Goal: Task Accomplishment & Management: Use online tool/utility

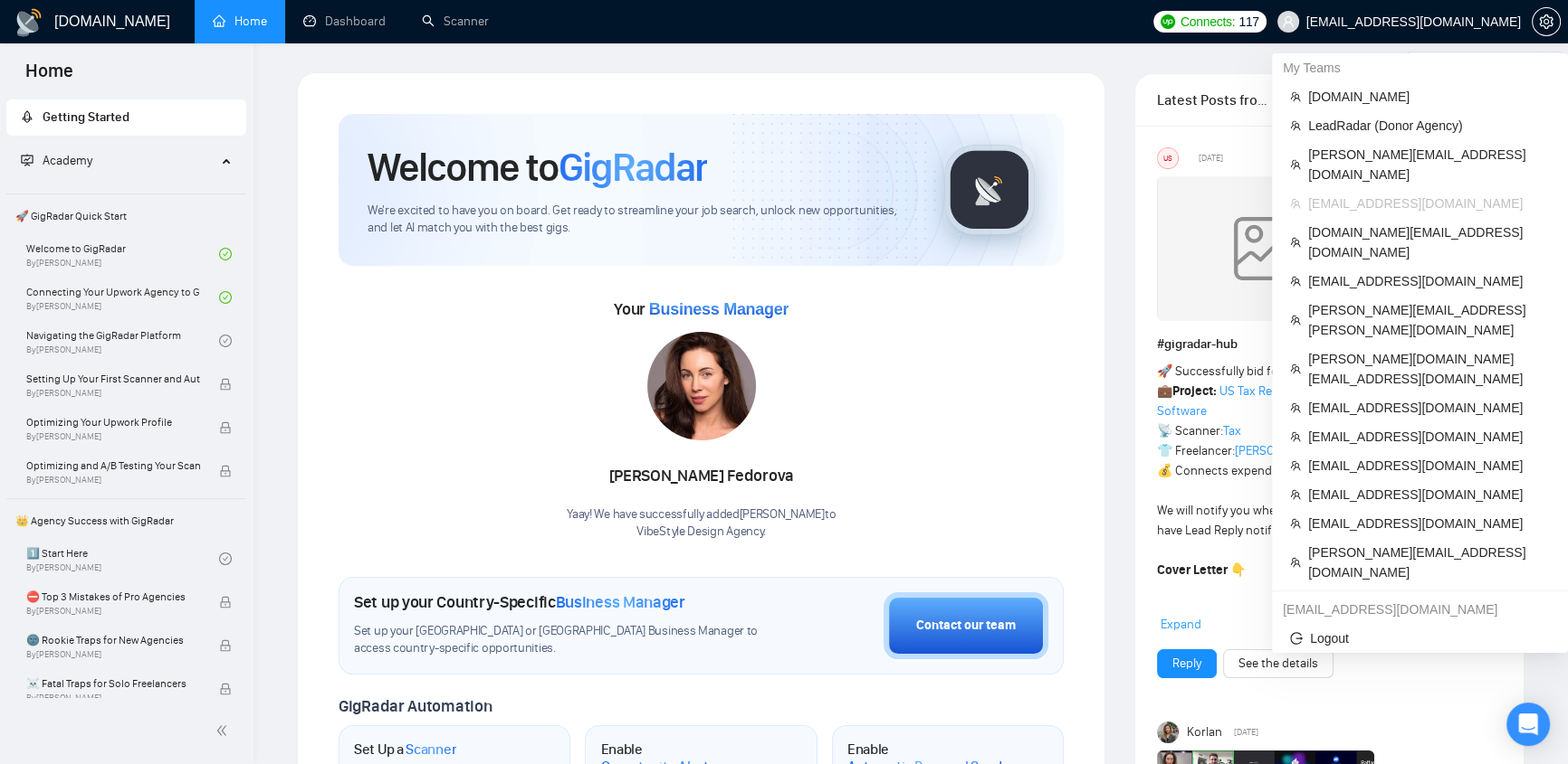
click at [1489, 35] on span "[EMAIL_ADDRESS][DOMAIN_NAME]" at bounding box center [1398, 22] width 266 height 58
click at [1367, 87] on span "[DOMAIN_NAME]" at bounding box center [1429, 97] width 242 height 20
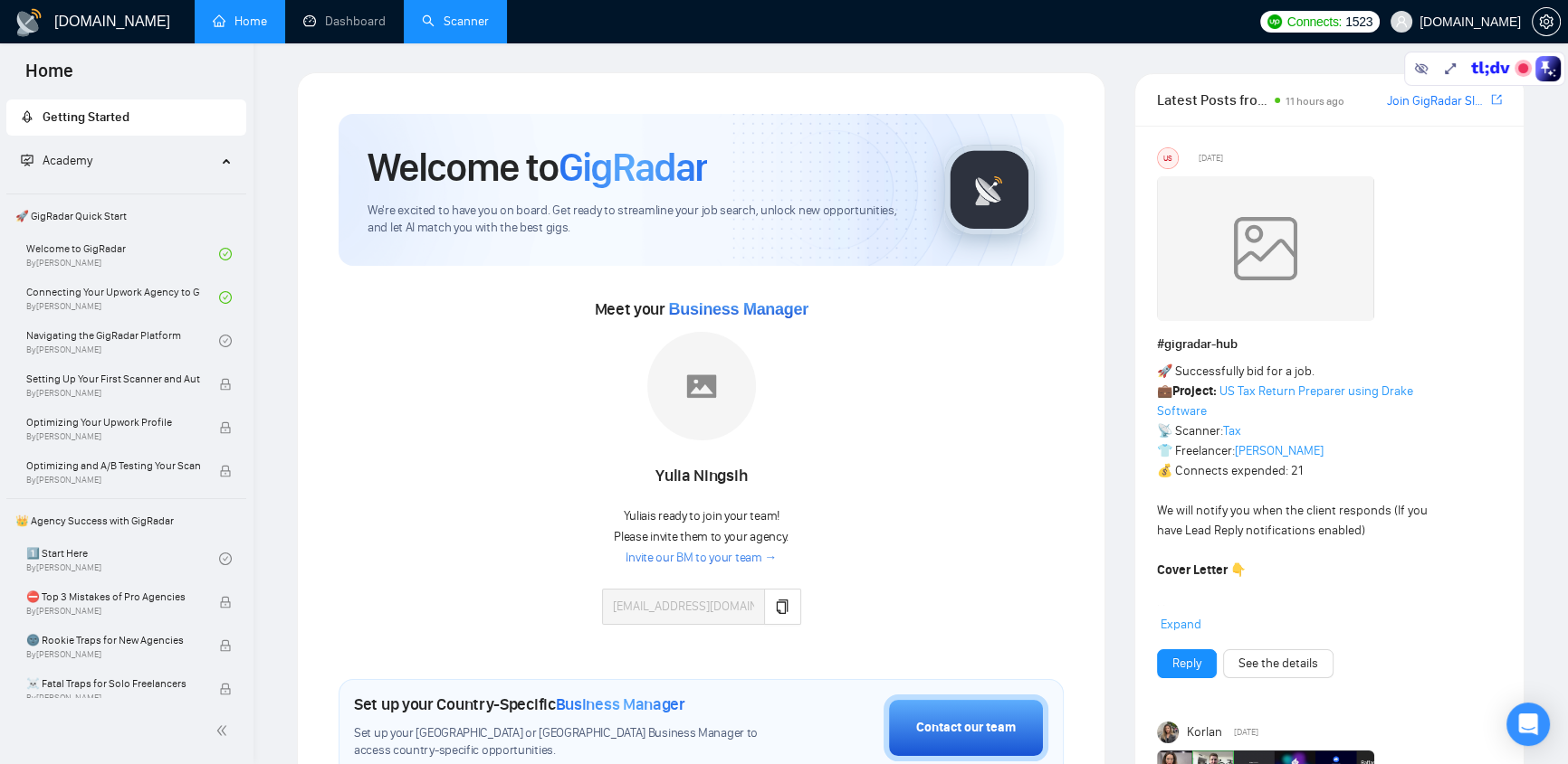
click at [469, 26] on link "Scanner" at bounding box center [455, 22] width 67 height 16
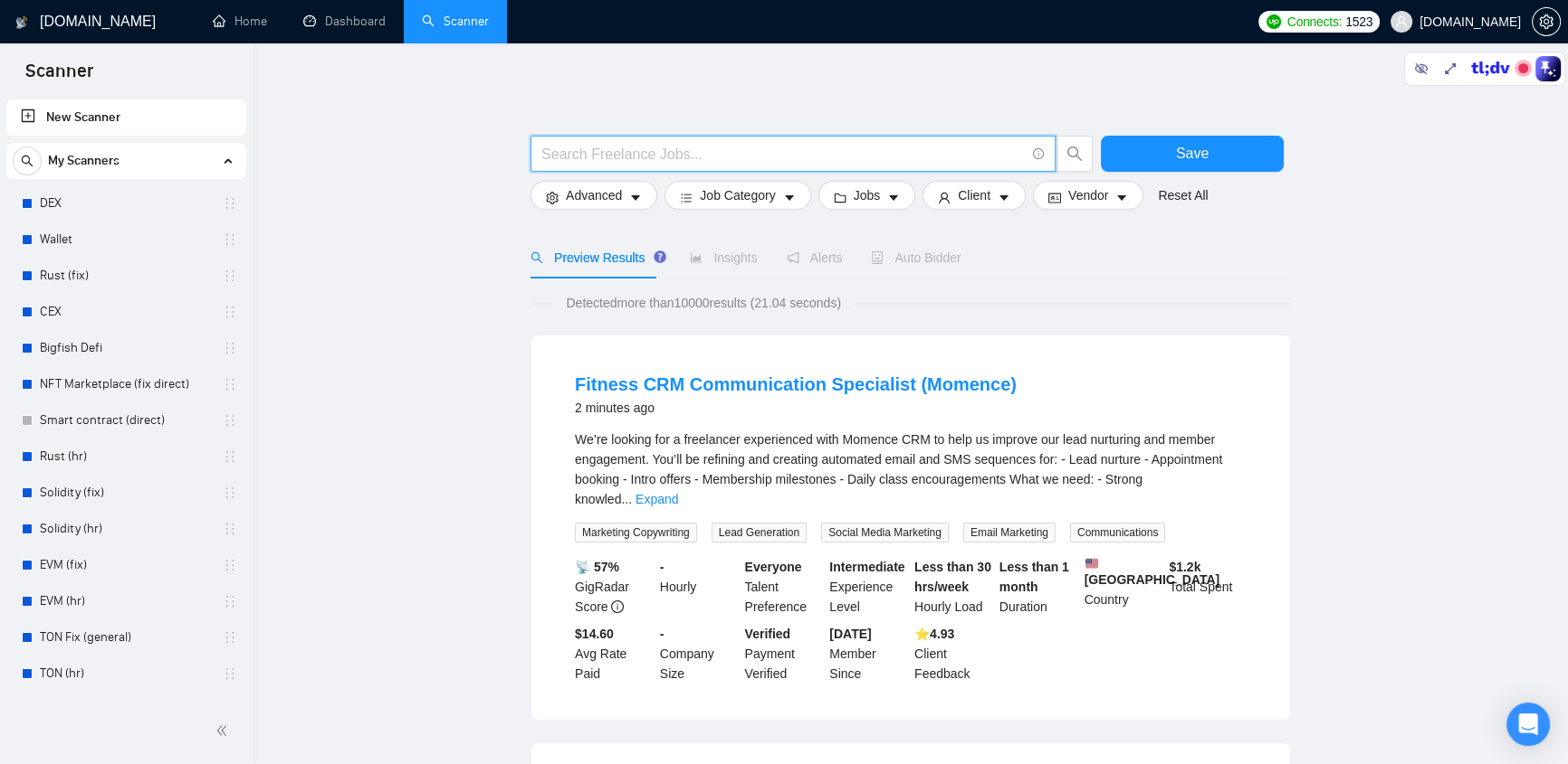
paste input "(Shopify*) | "(Shopify)" | "(Shopify" | "/Shopify") ("maintenance&support" | "m…"
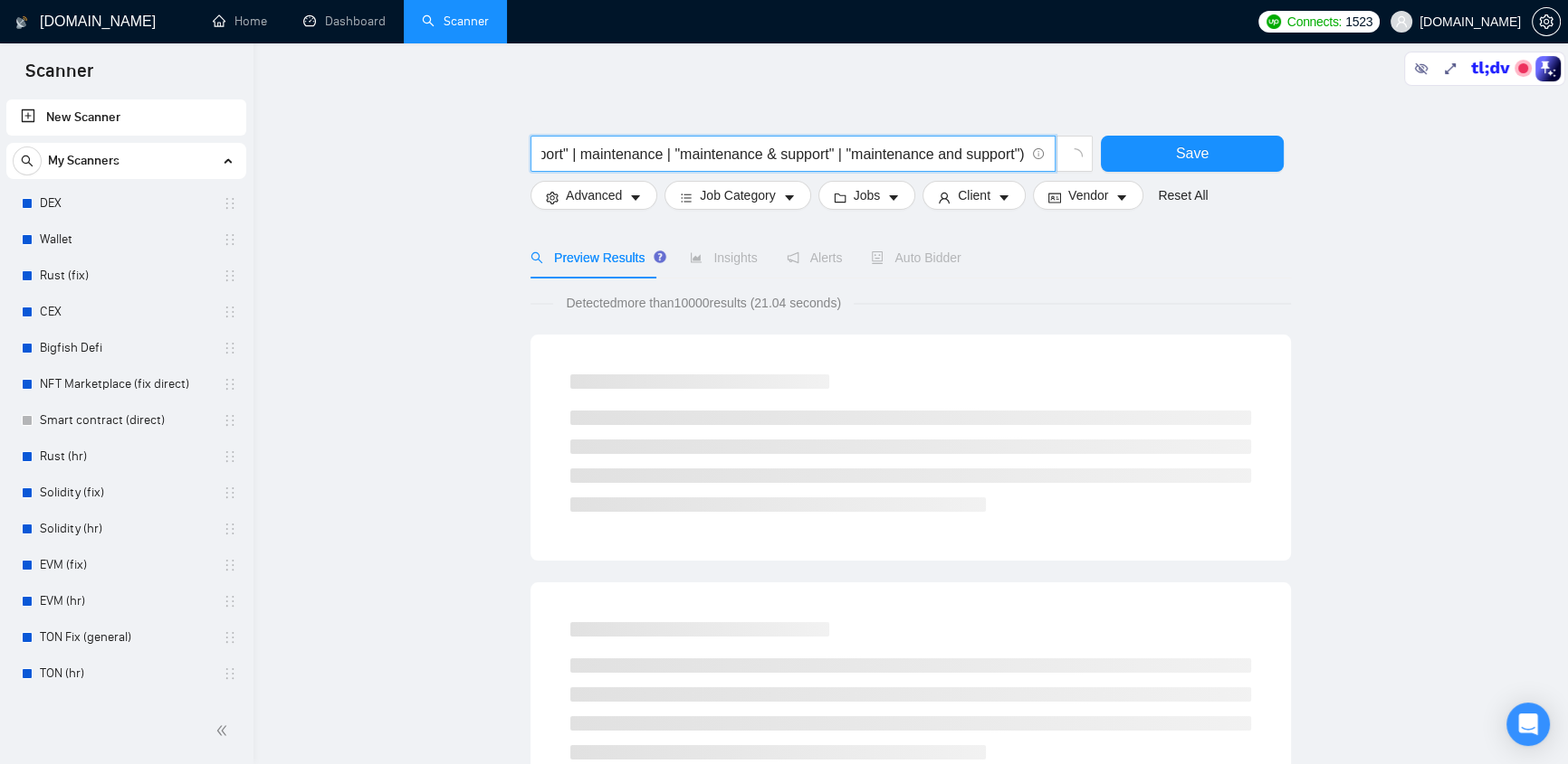
click at [564, 150] on input "(Shopify*) | "(Shopify)" | "(Shopify" | "/Shopify") ("maintenance&support" | "m…" at bounding box center [782, 154] width 483 height 23
type input "(Shopify*) | "(Shopify)" | "(Shopify" | "/Shopify") ("maintenance&support" | "m…"
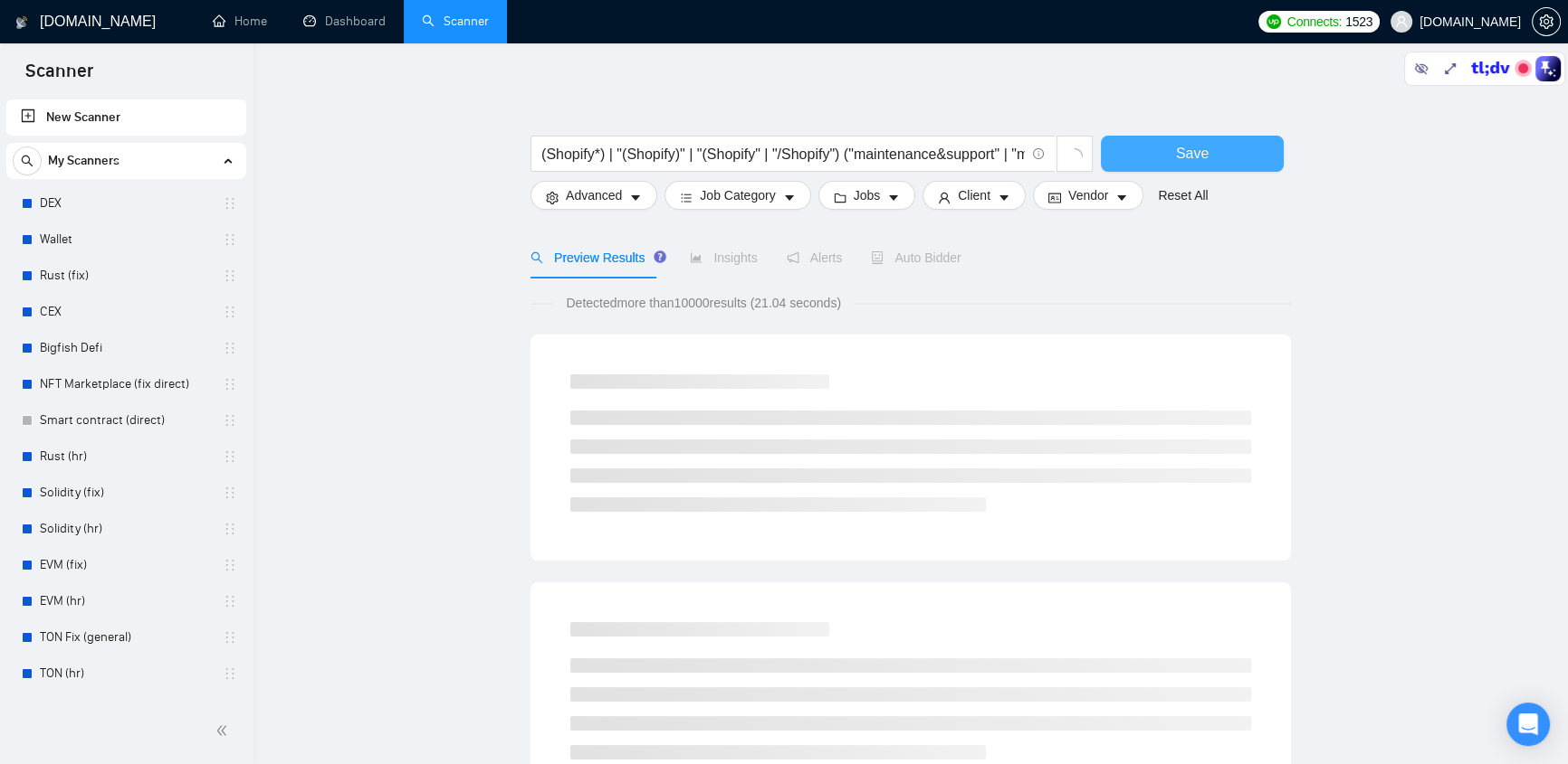
click at [1156, 156] on button "Save" at bounding box center [1192, 154] width 183 height 36
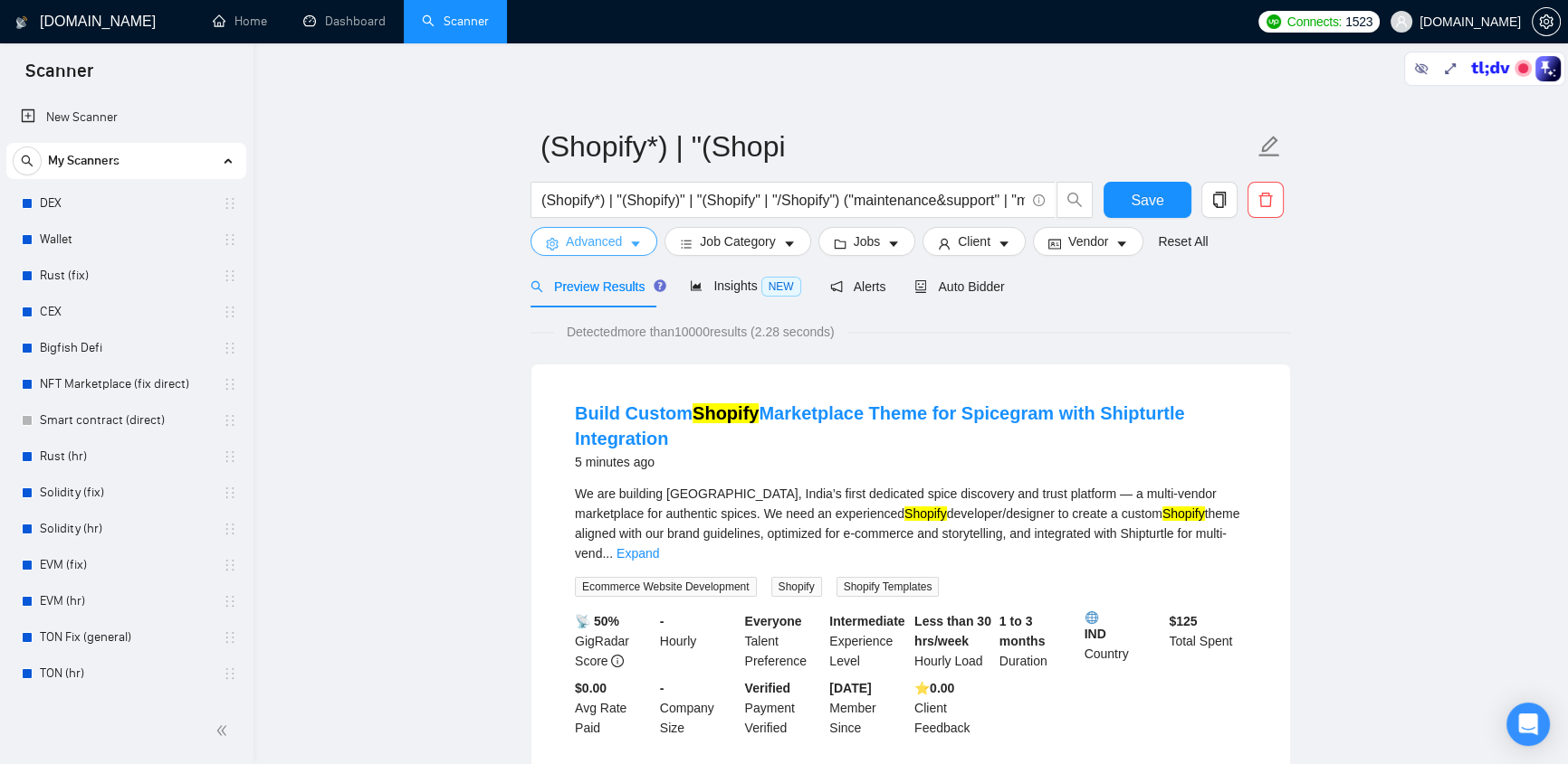
click at [614, 243] on span "Advanced" at bounding box center [593, 241] width 56 height 20
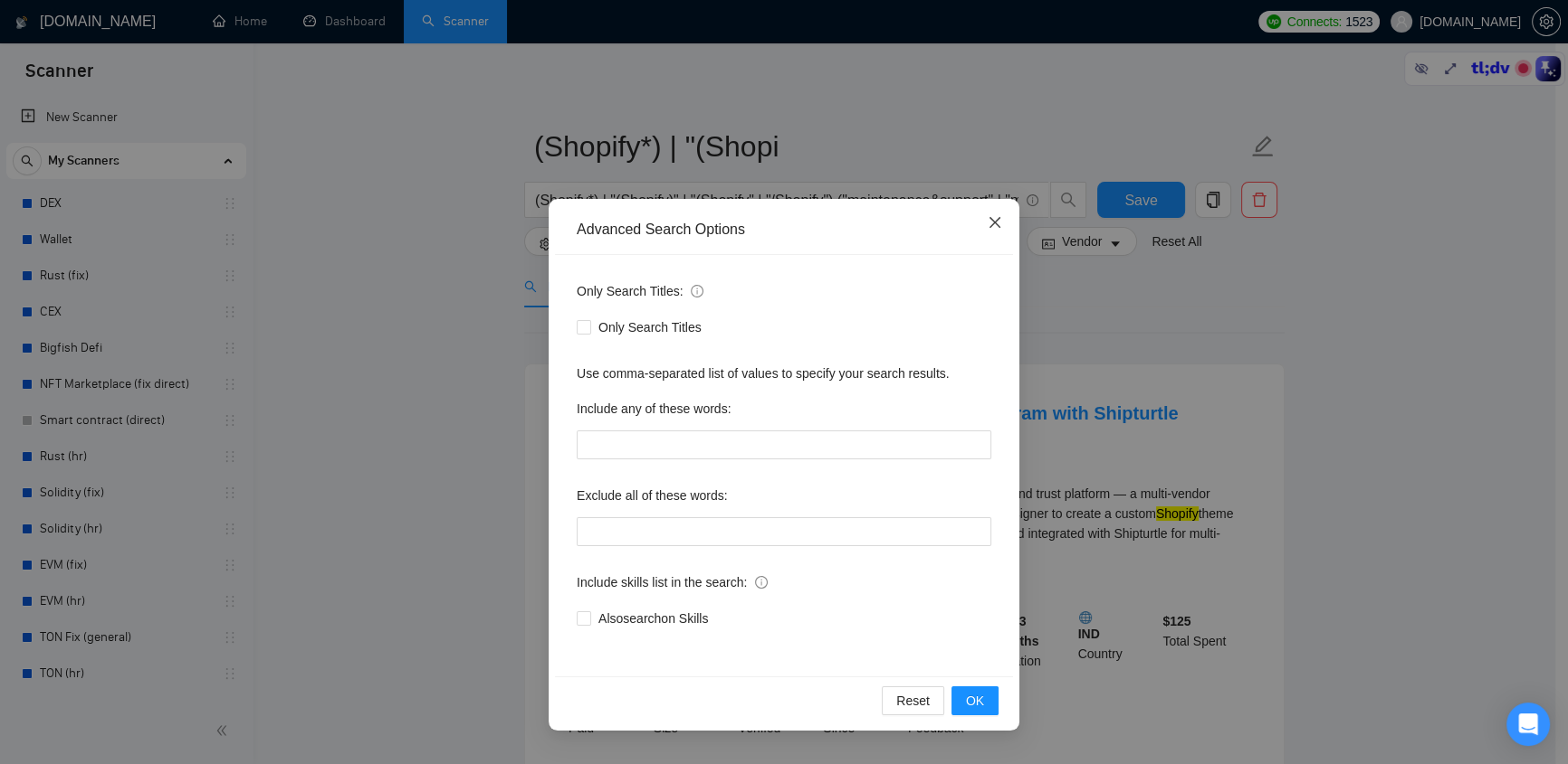
click at [1004, 235] on span "Close" at bounding box center [995, 223] width 49 height 49
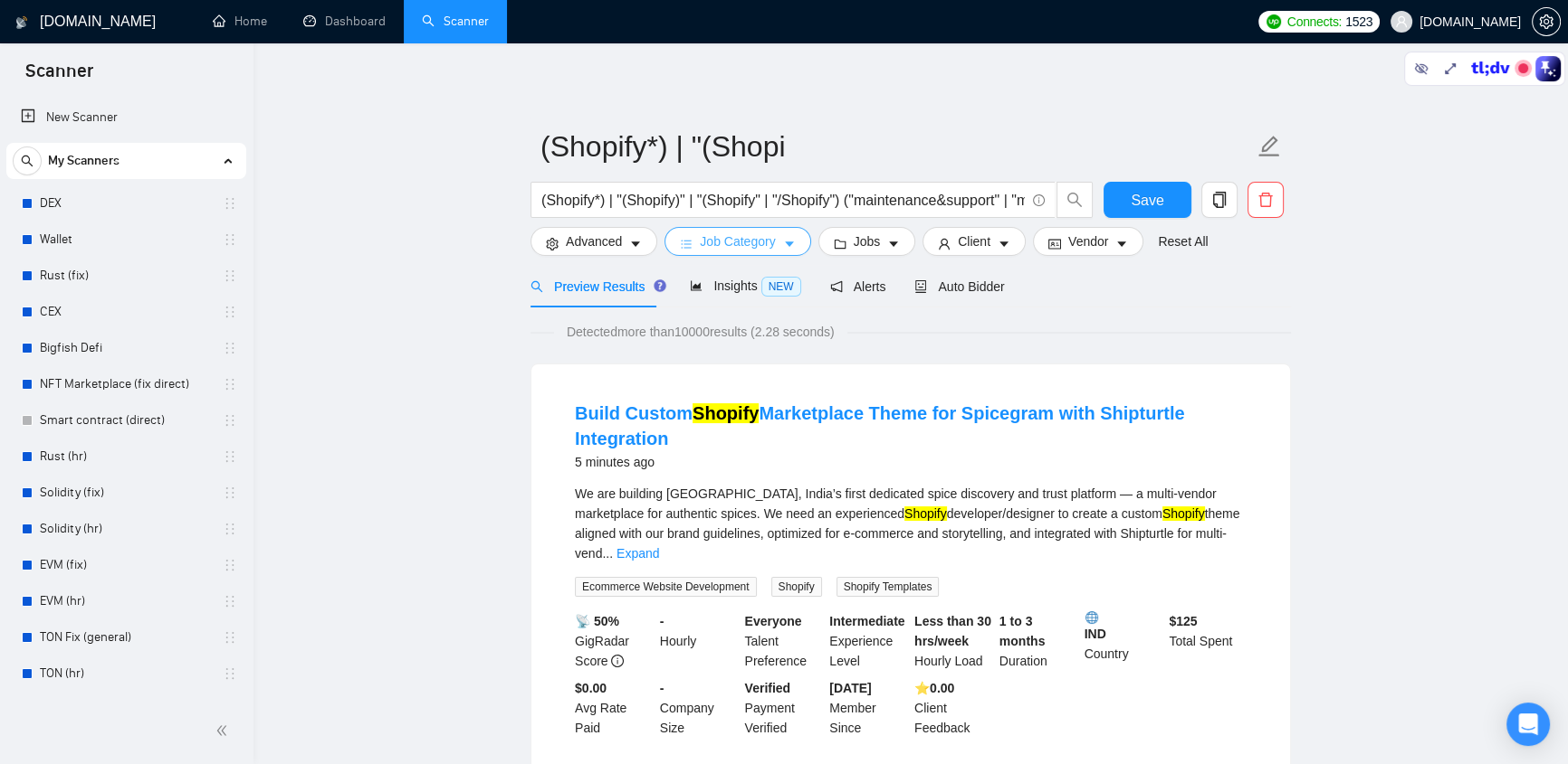
click at [778, 253] on button "Job Category" at bounding box center [737, 242] width 146 height 29
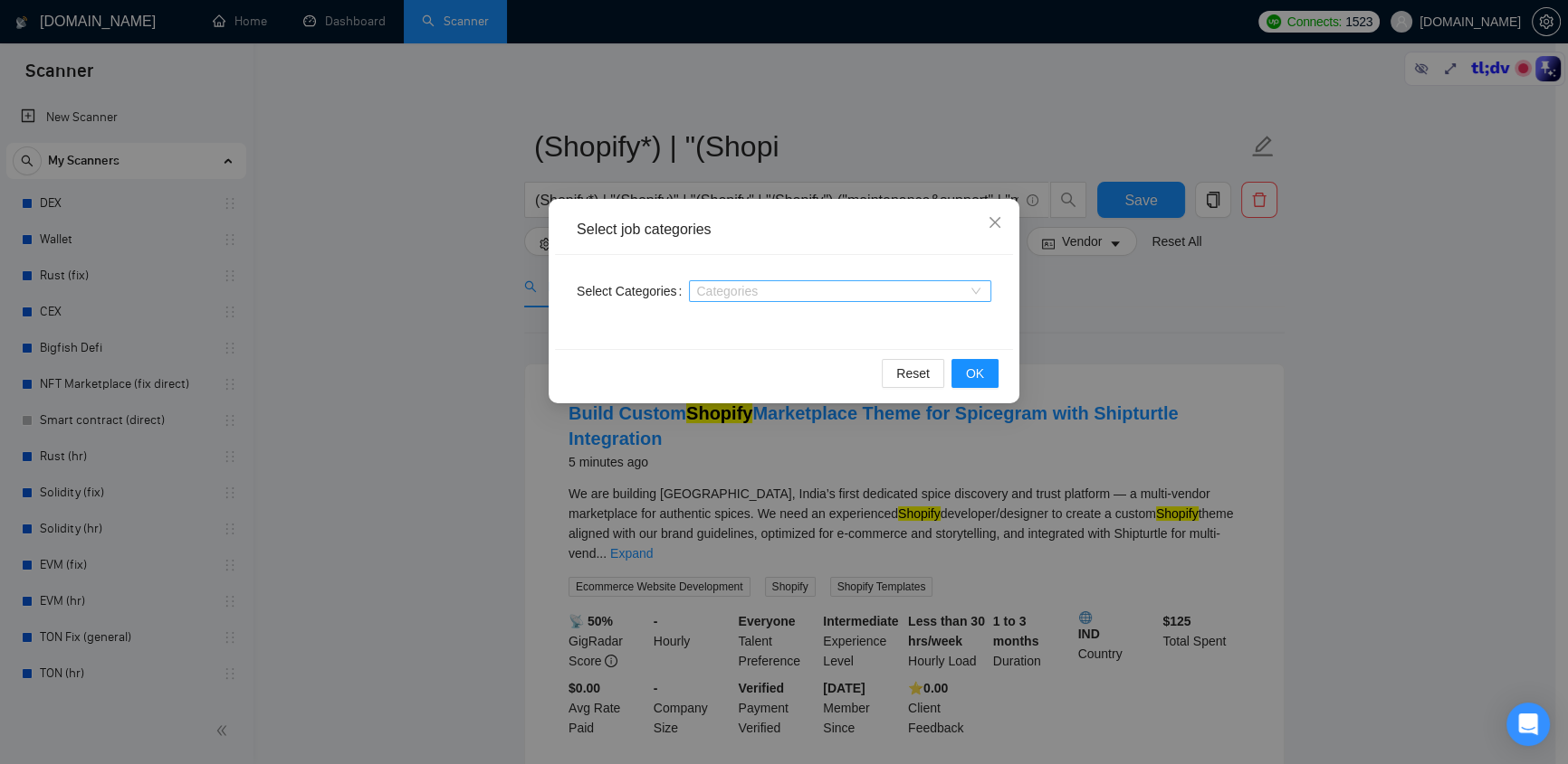
click at [775, 290] on div at bounding box center [830, 291] width 275 height 15
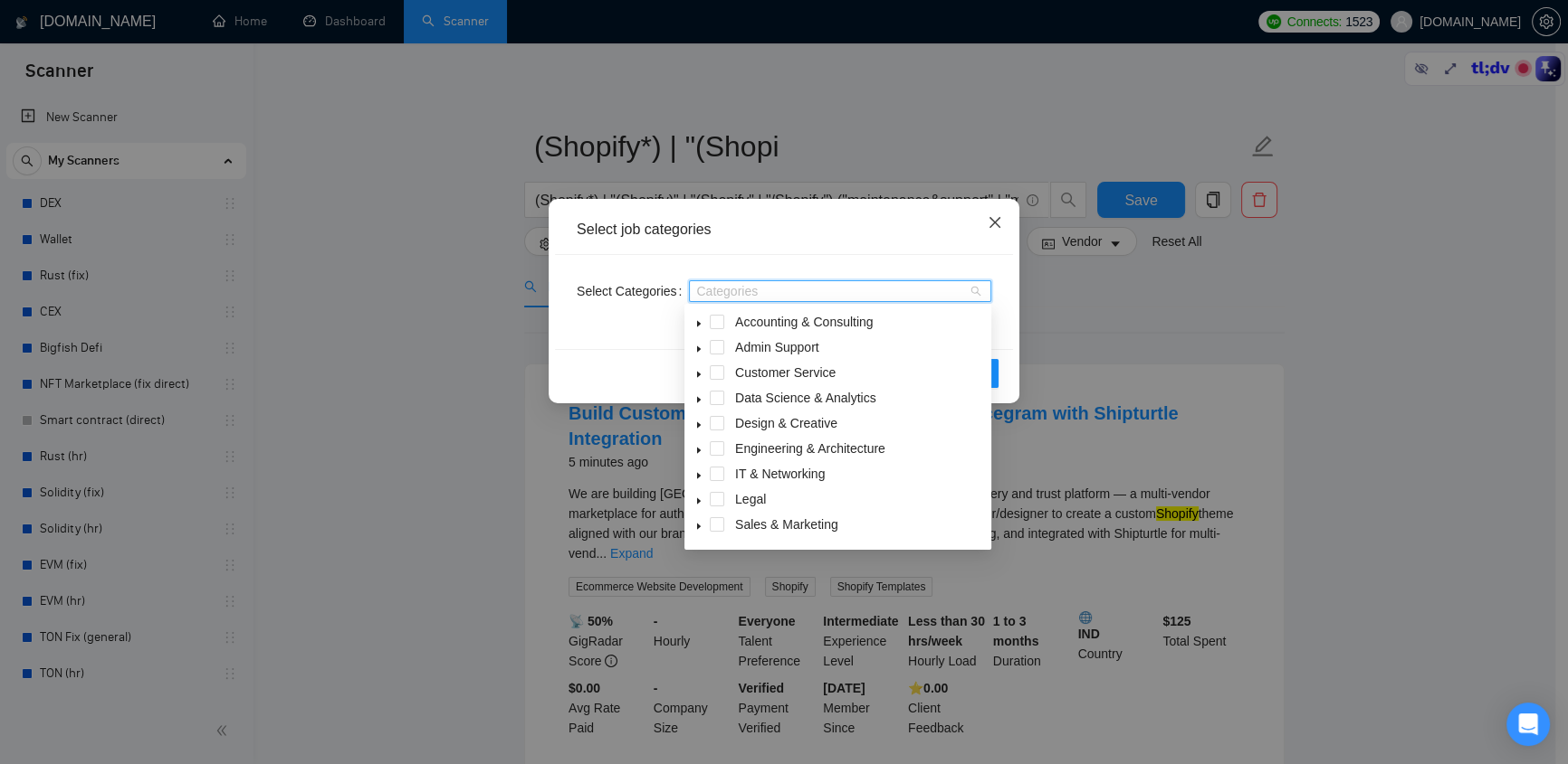
click at [993, 220] on icon "close" at bounding box center [995, 222] width 15 height 15
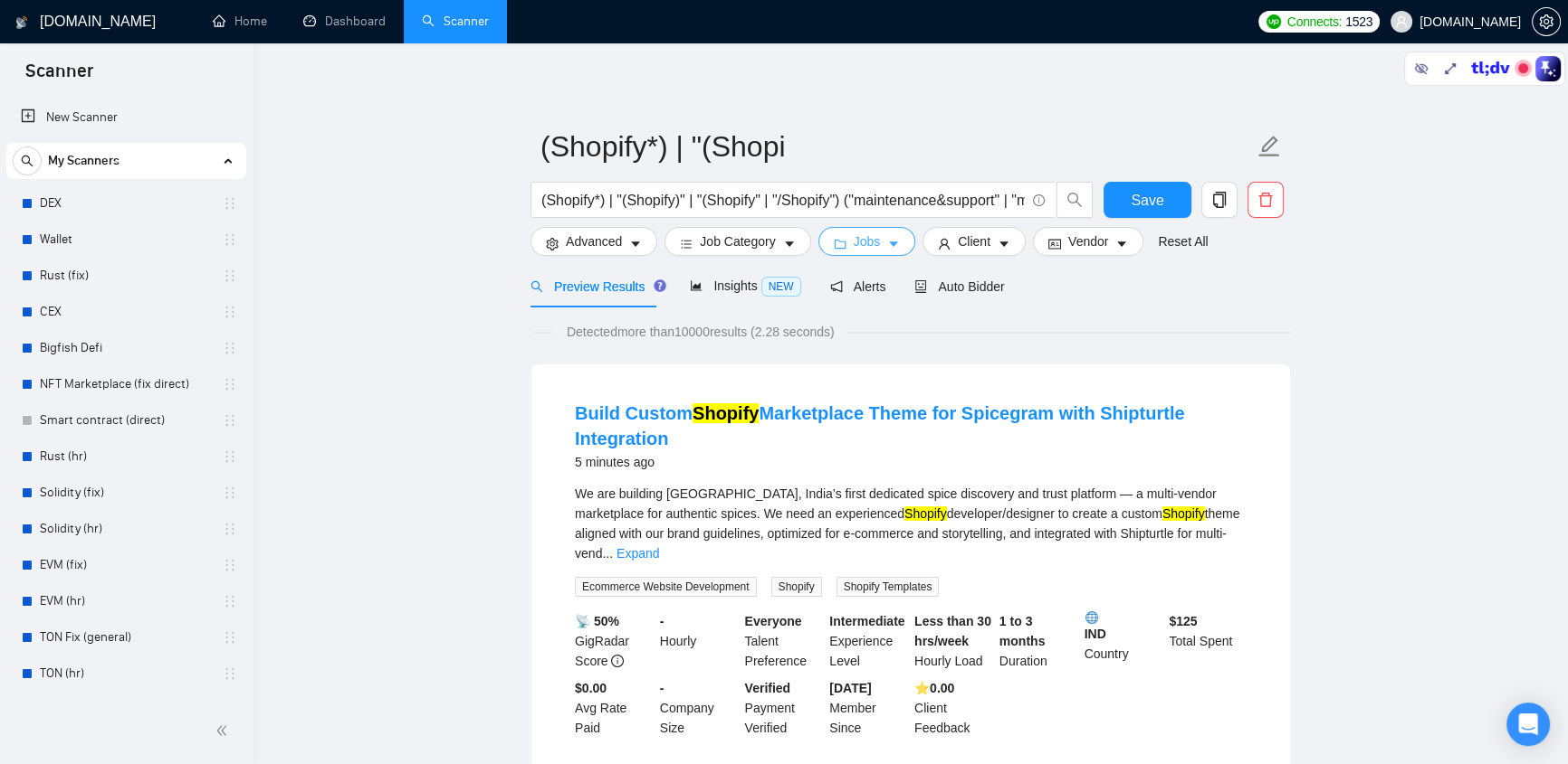
click at [871, 249] on span "Jobs" at bounding box center [867, 241] width 27 height 20
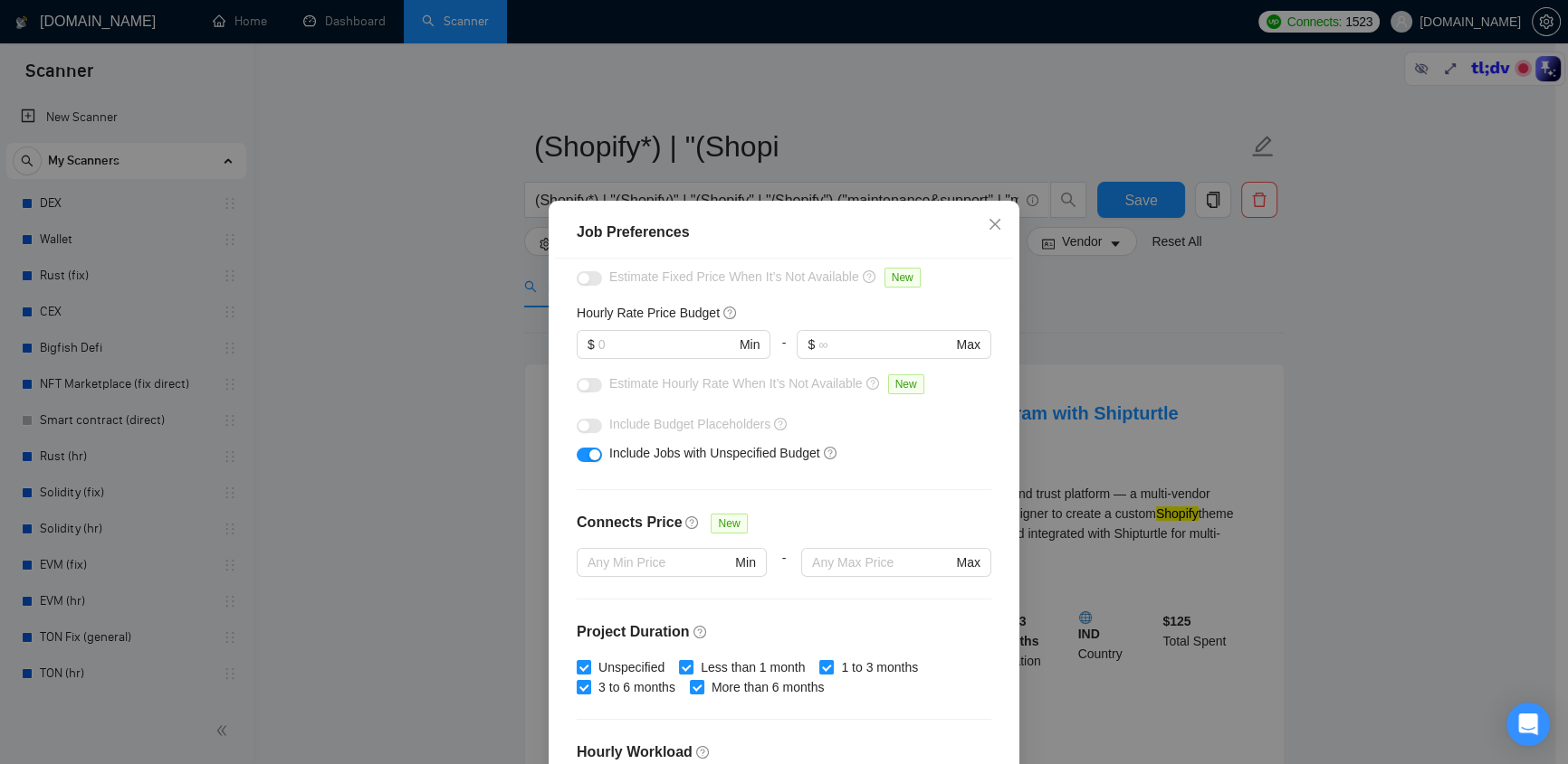
scroll to position [384, 0]
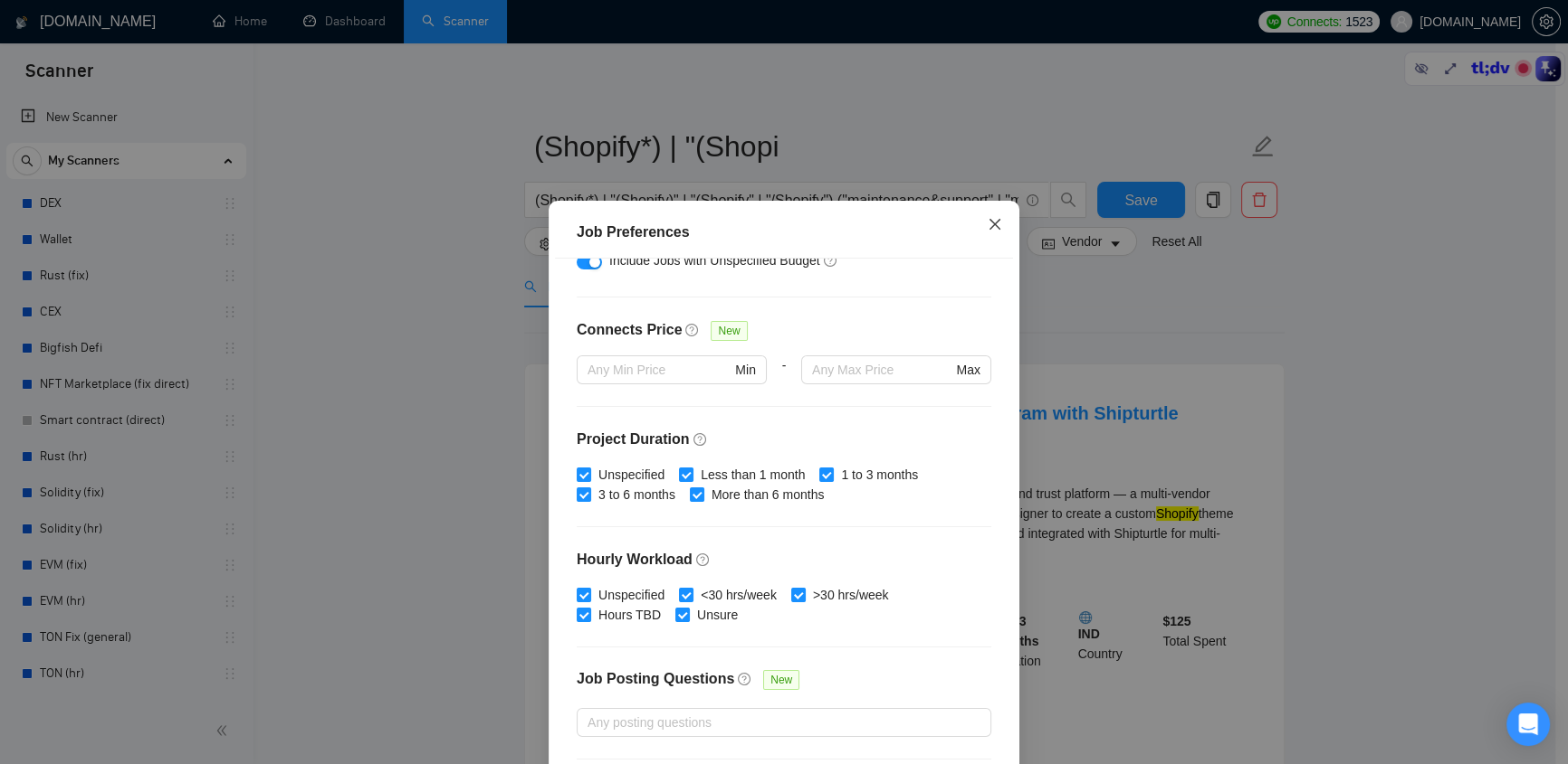
click at [991, 225] on icon "close" at bounding box center [995, 224] width 15 height 15
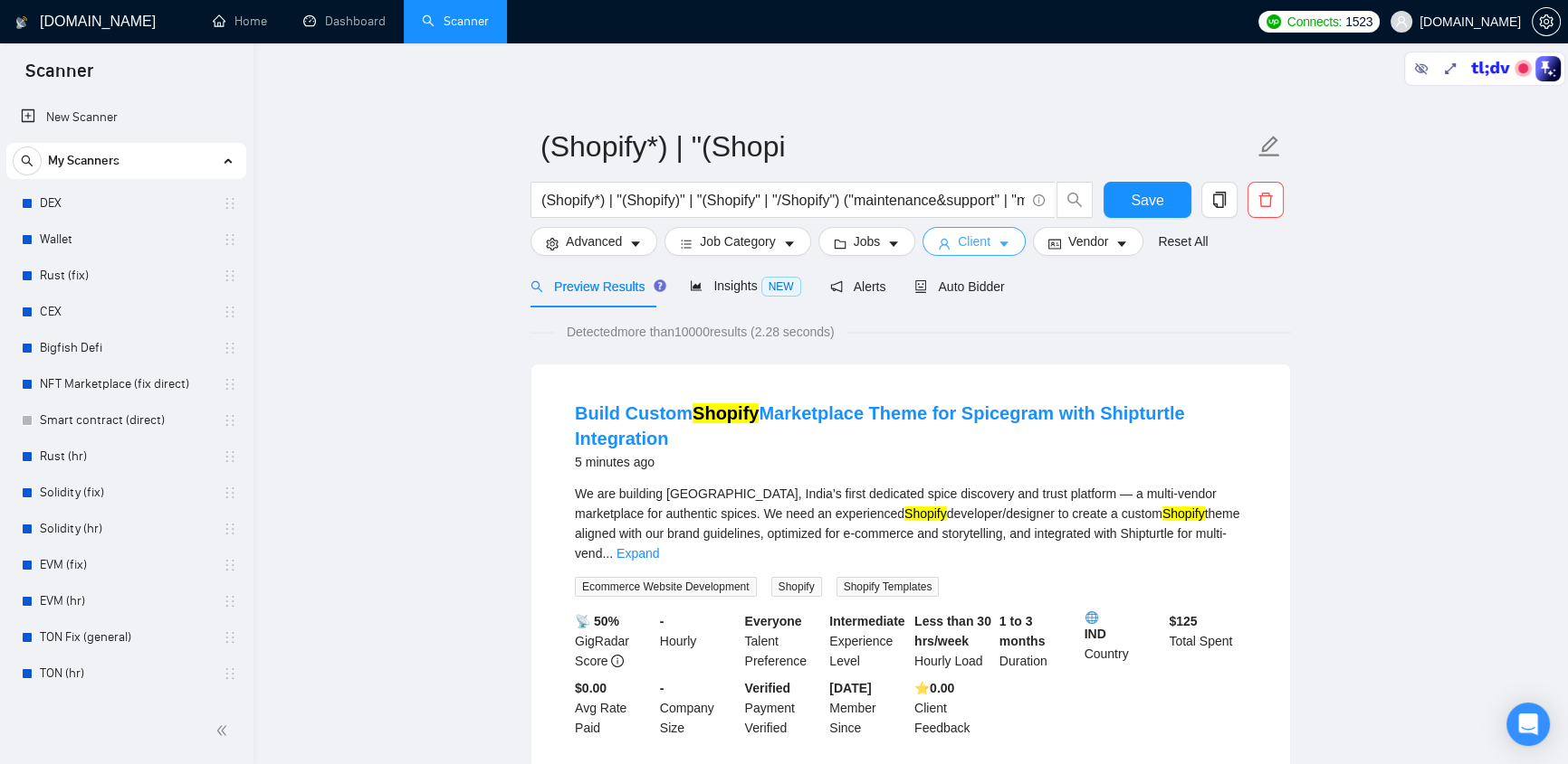
click at [977, 248] on span "Client" at bounding box center [973, 241] width 32 height 20
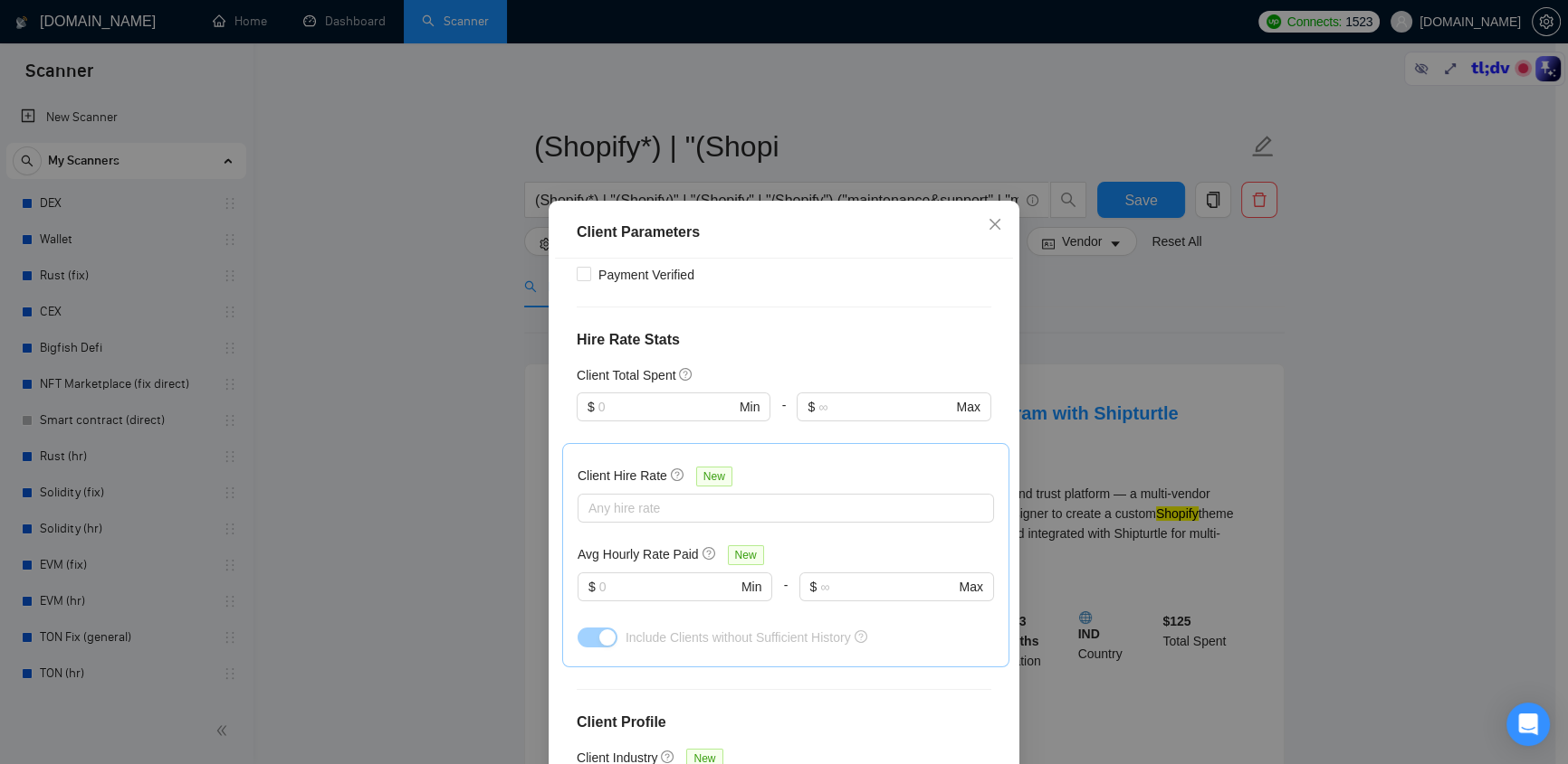
scroll to position [593, 0]
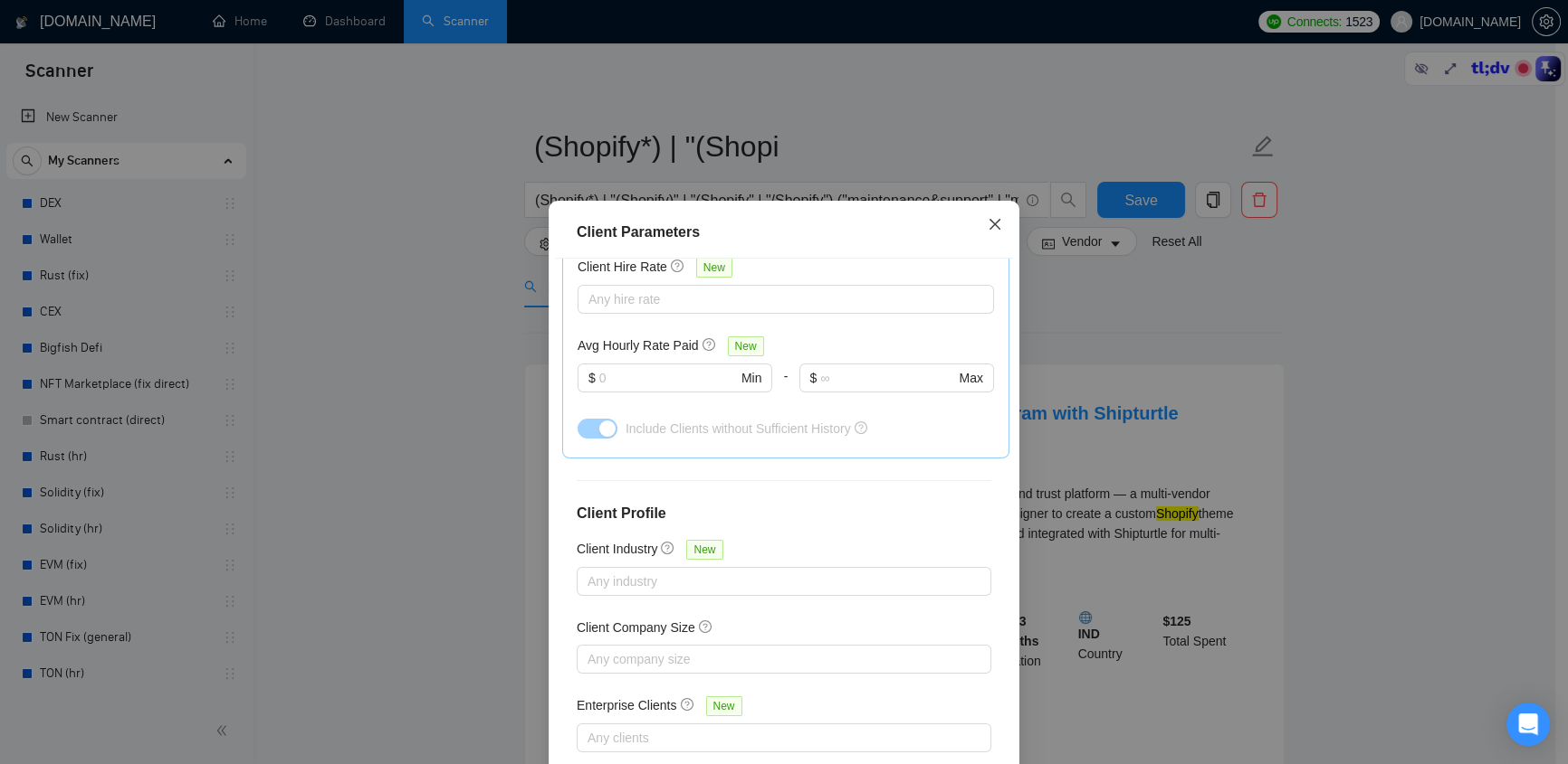
click at [994, 224] on icon "close" at bounding box center [995, 224] width 15 height 15
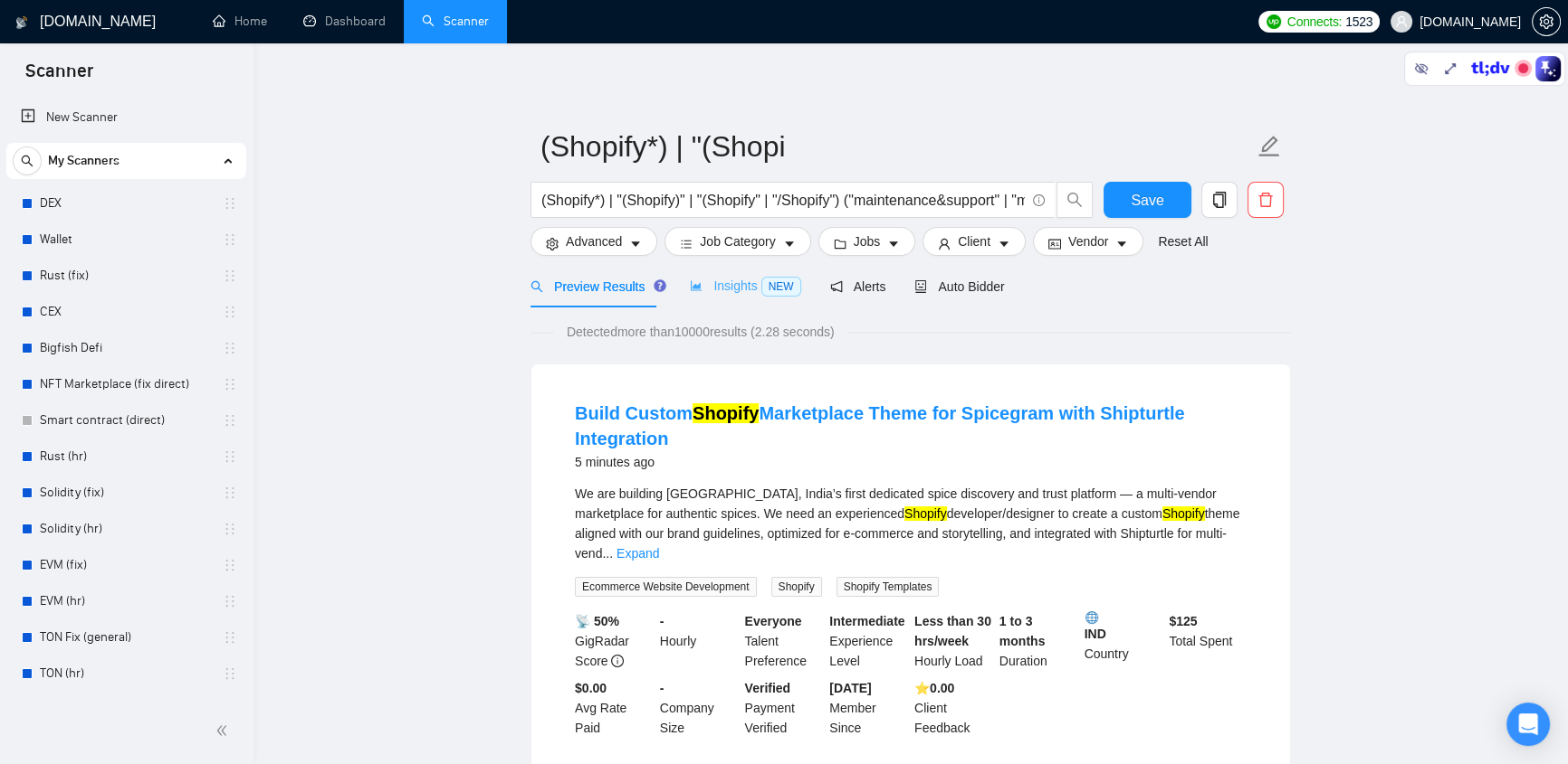
click at [727, 297] on div "Insights NEW" at bounding box center [745, 286] width 111 height 42
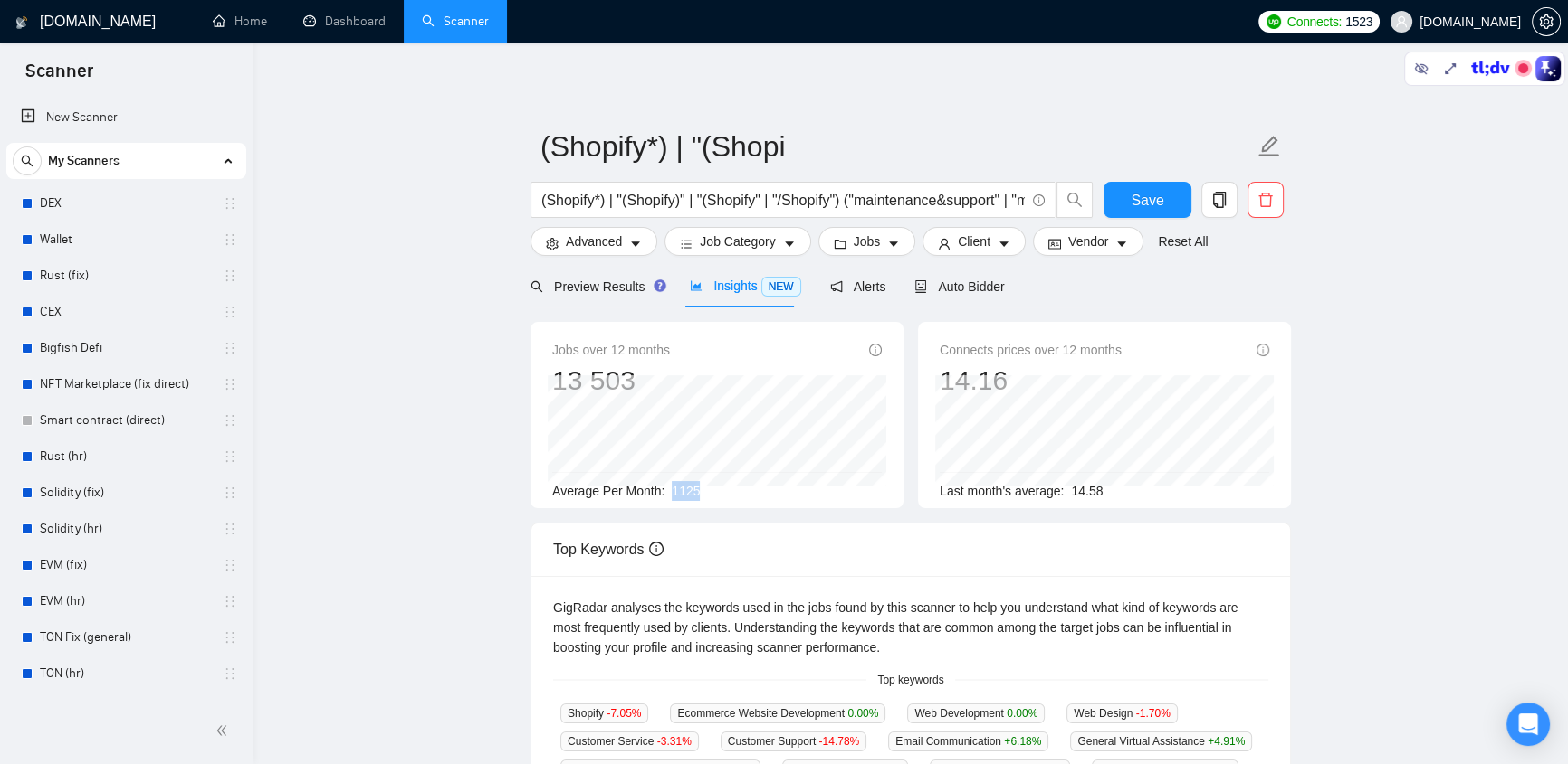
drag, startPoint x: 714, startPoint y: 490, endPoint x: 671, endPoint y: 492, distance: 43.0
click at [671, 492] on div "Average Per Month: 1125" at bounding box center [716, 491] width 329 height 20
click at [960, 287] on span "Auto Bidder" at bounding box center [958, 286] width 89 height 15
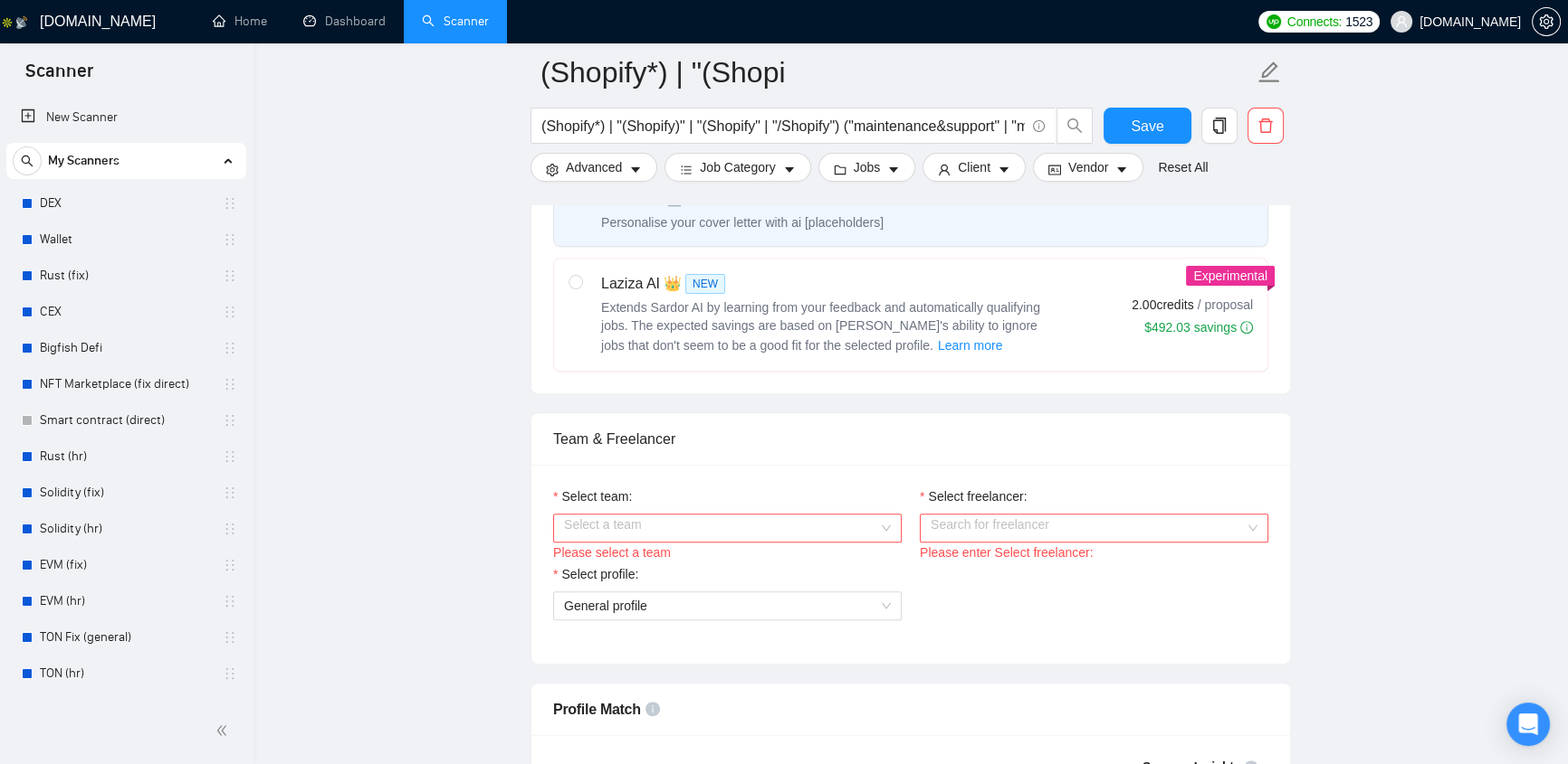
scroll to position [959, 0]
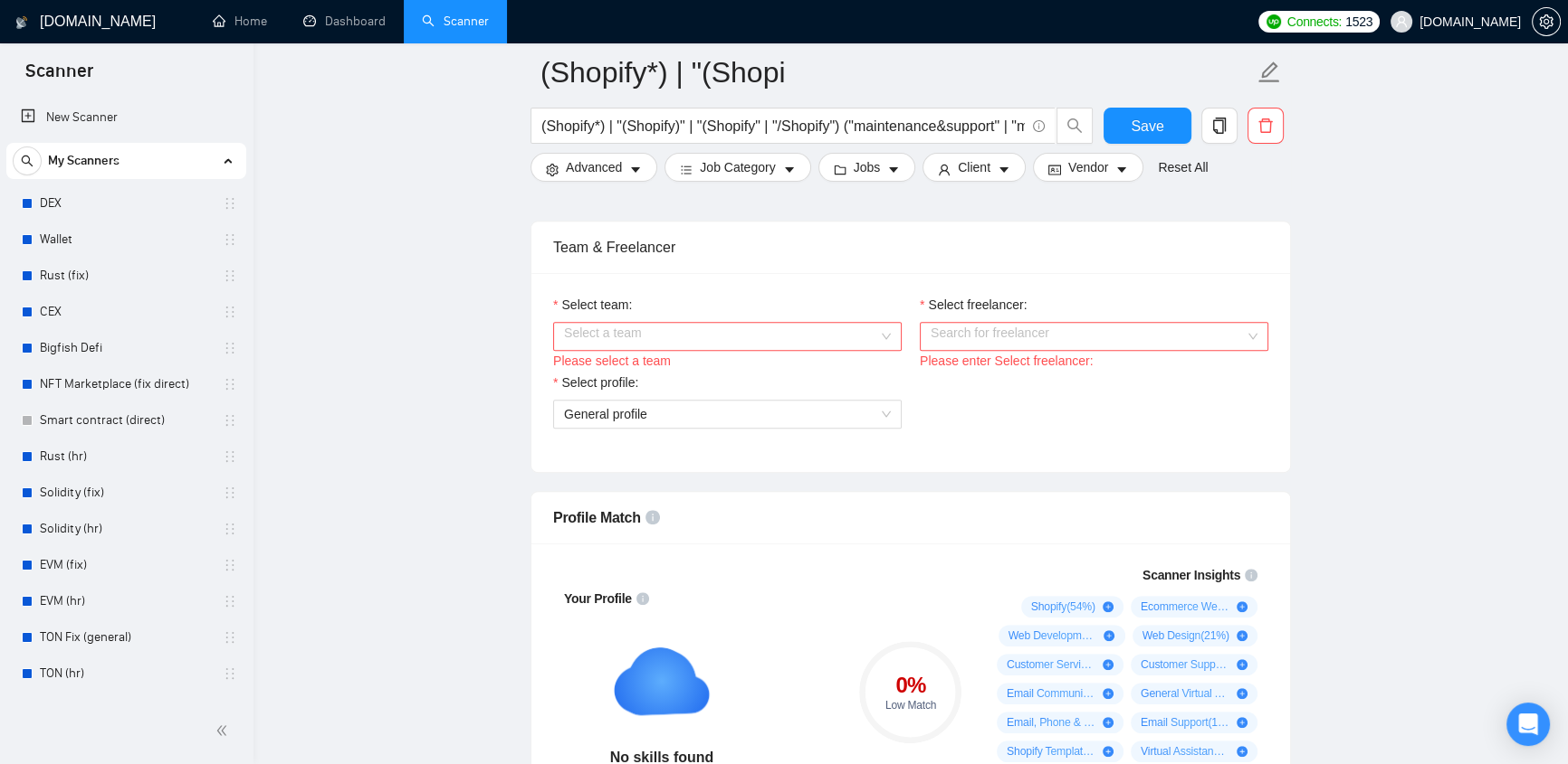
click at [867, 324] on input "Select team:" at bounding box center [720, 337] width 314 height 27
click at [1103, 333] on input "Select freelancer:" at bounding box center [1087, 337] width 314 height 27
click at [800, 443] on div "Select profile: General profile" at bounding box center [727, 411] width 367 height 77
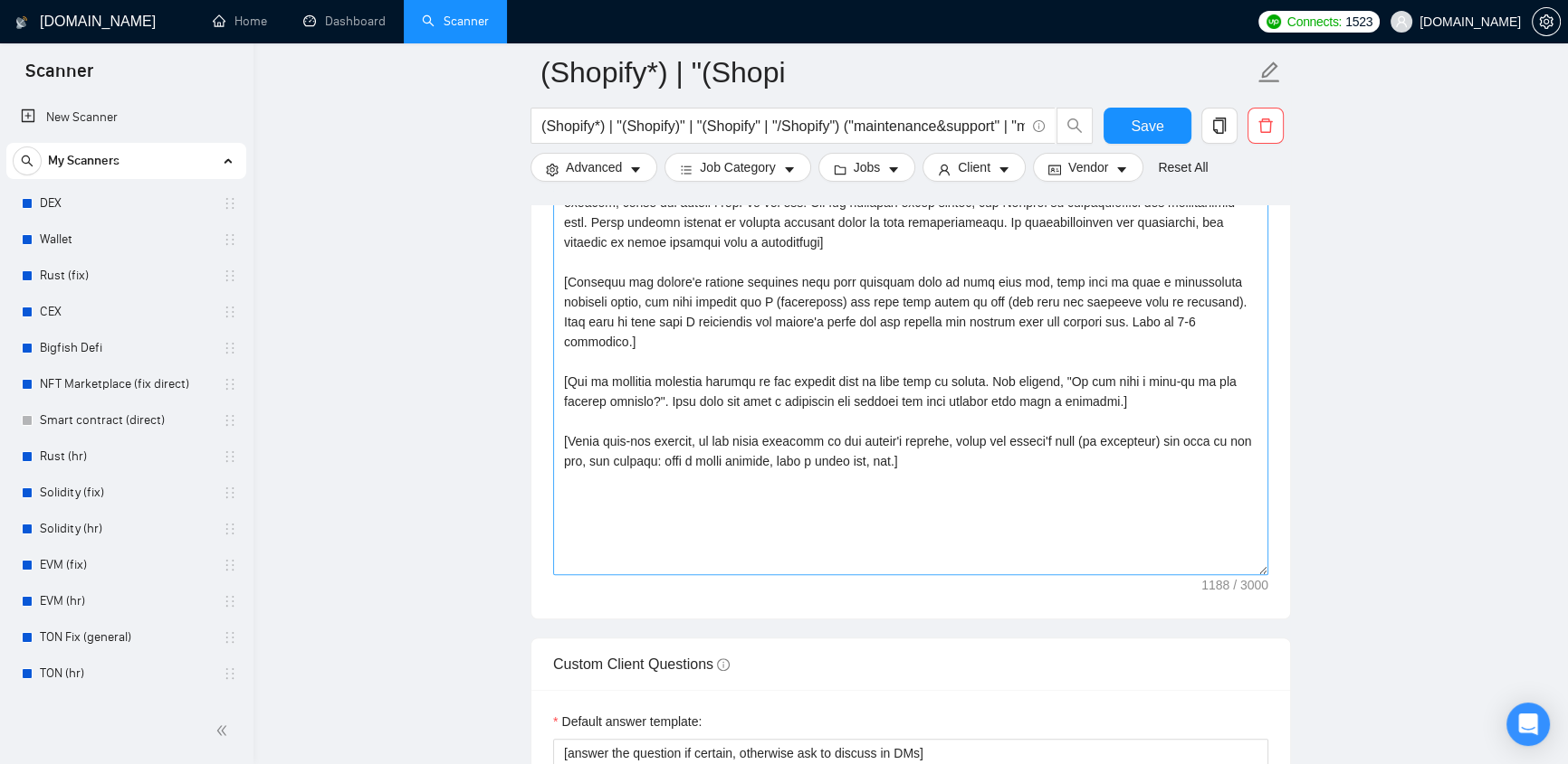
scroll to position [1918, 0]
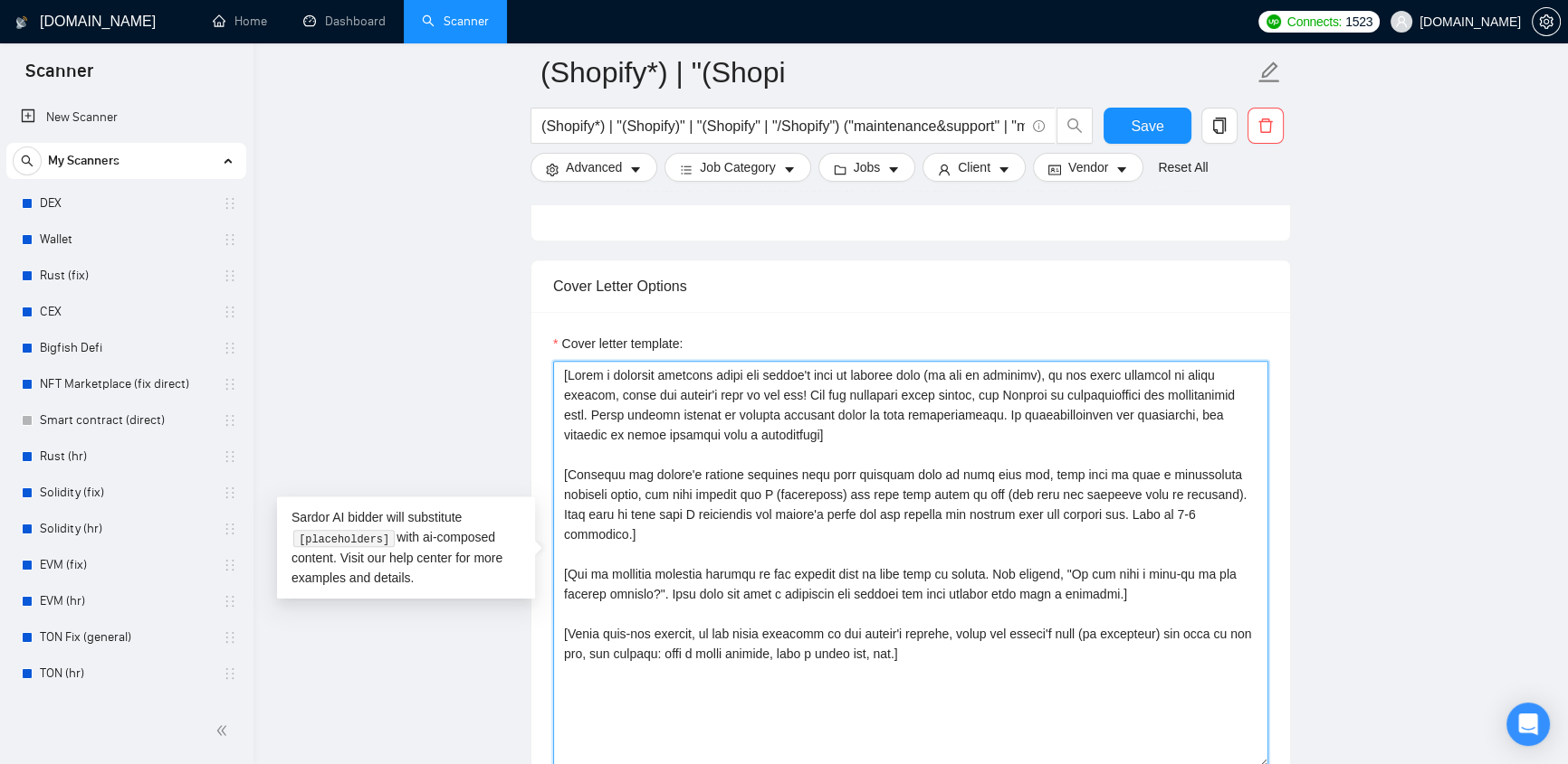
drag, startPoint x: 892, startPoint y: 492, endPoint x: 1089, endPoint y: 635, distance: 243.4
click at [1089, 635] on textarea "Cover letter template:" at bounding box center [910, 565] width 715 height 407
drag, startPoint x: 1013, startPoint y: 675, endPoint x: 989, endPoint y: 658, distance: 29.4
click at [1013, 675] on textarea "Cover letter template:" at bounding box center [910, 565] width 715 height 407
drag, startPoint x: 570, startPoint y: 448, endPoint x: 752, endPoint y: 456, distance: 182.2
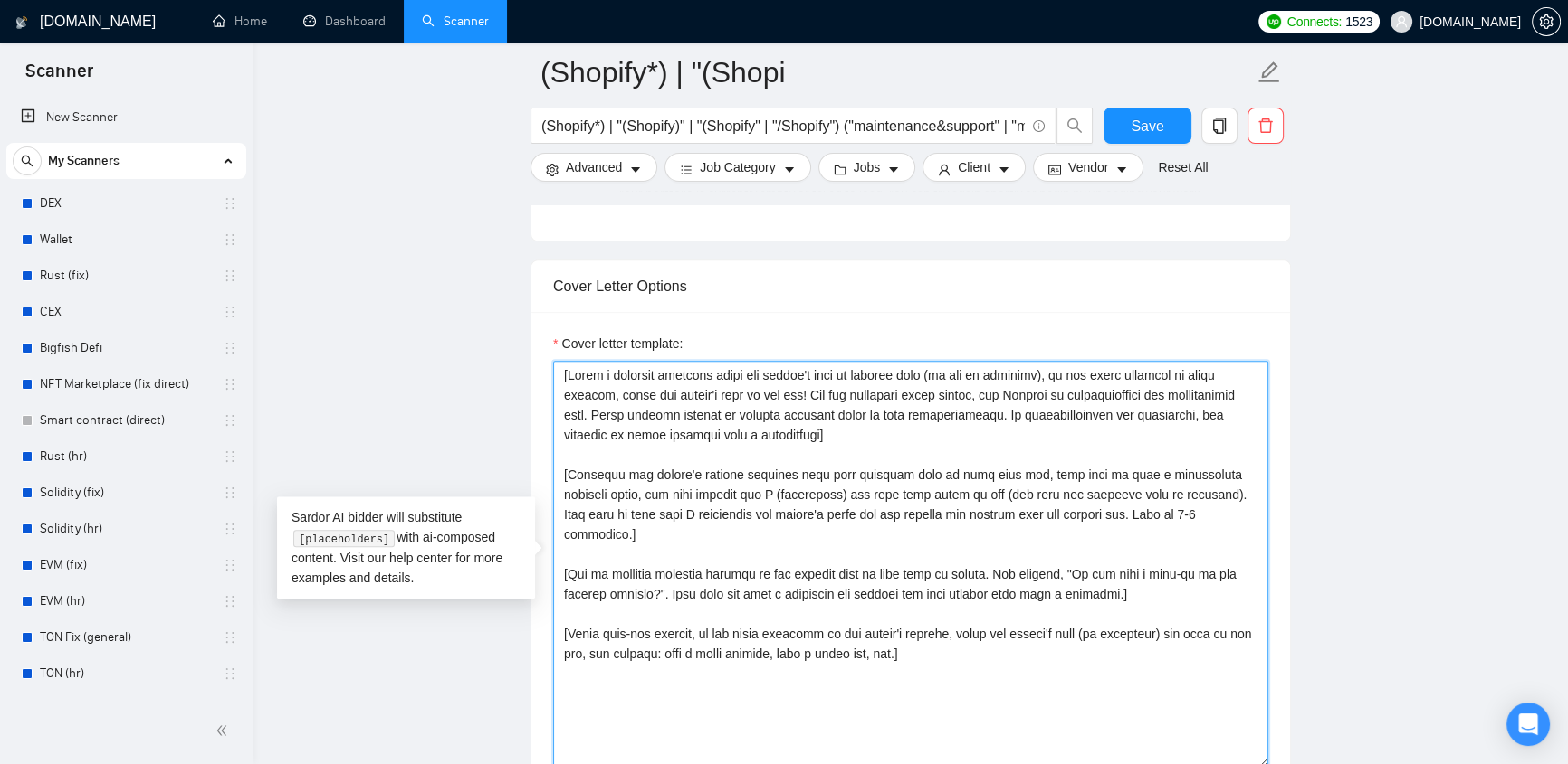
click at [752, 456] on textarea "Cover letter template:" at bounding box center [910, 565] width 715 height 407
click at [974, 459] on textarea "Cover letter template:" at bounding box center [910, 565] width 715 height 407
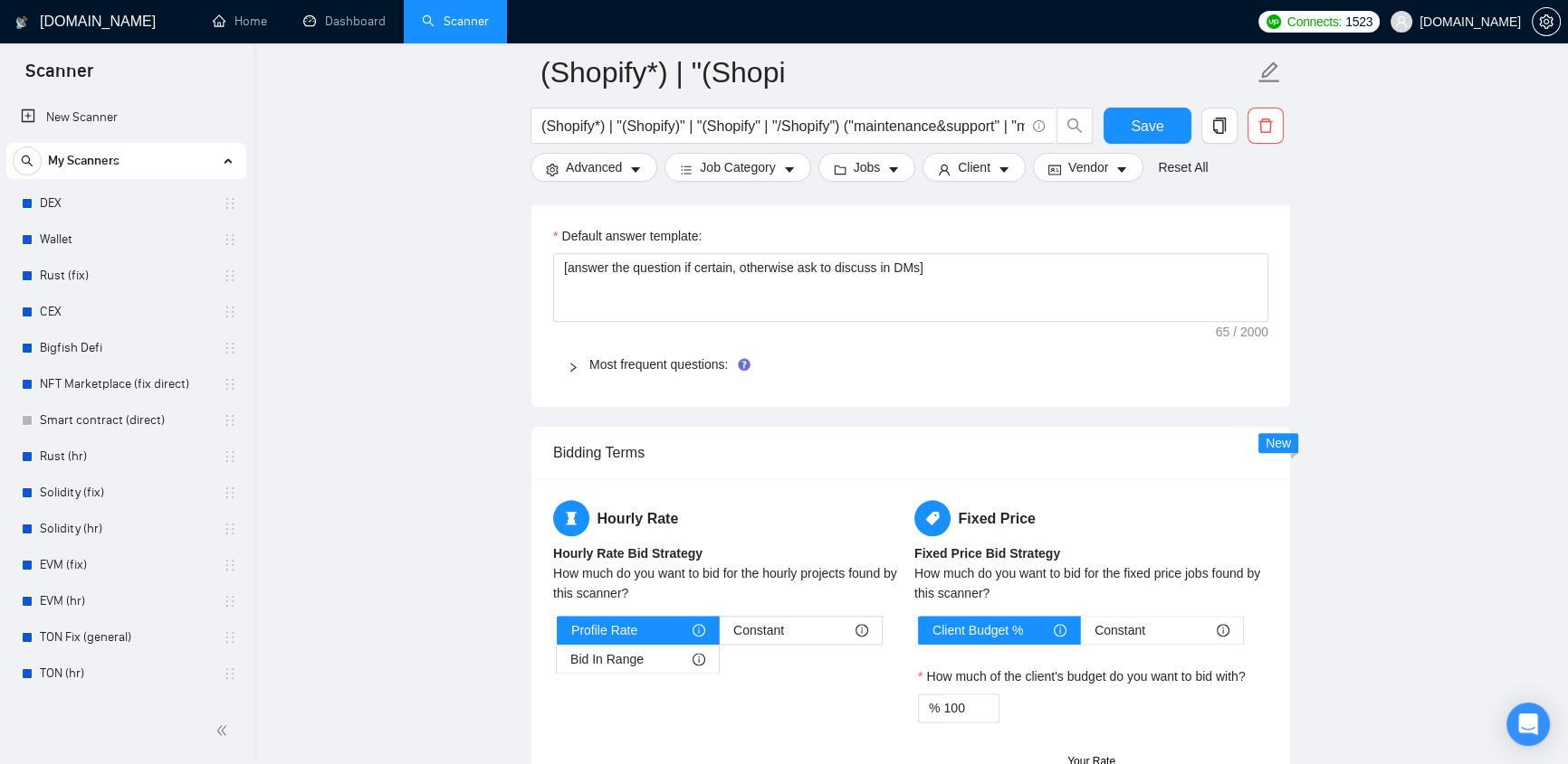
scroll to position [2020, 0]
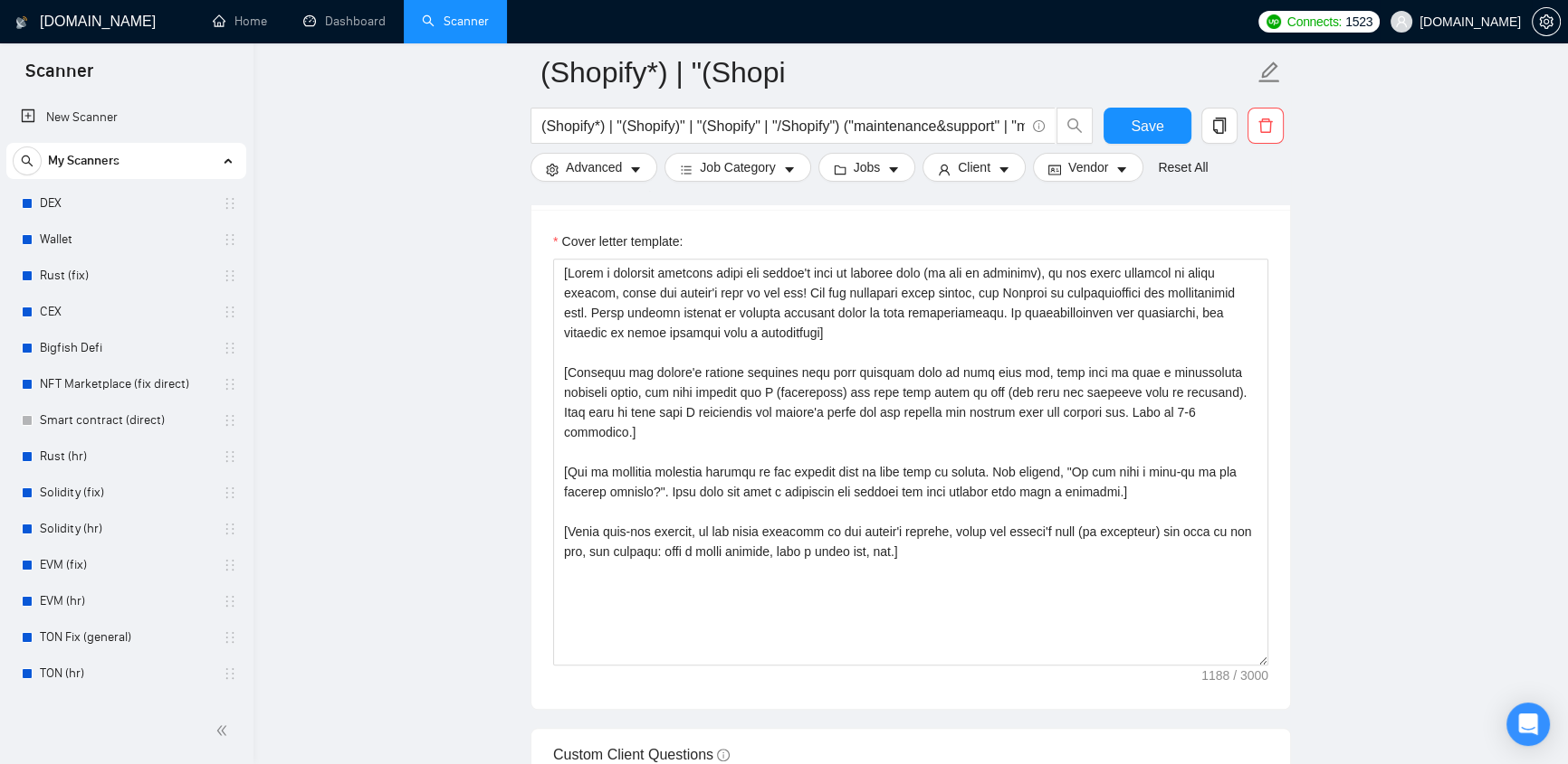
click at [1473, 22] on span "[DOMAIN_NAME]" at bounding box center [1469, 22] width 101 height 0
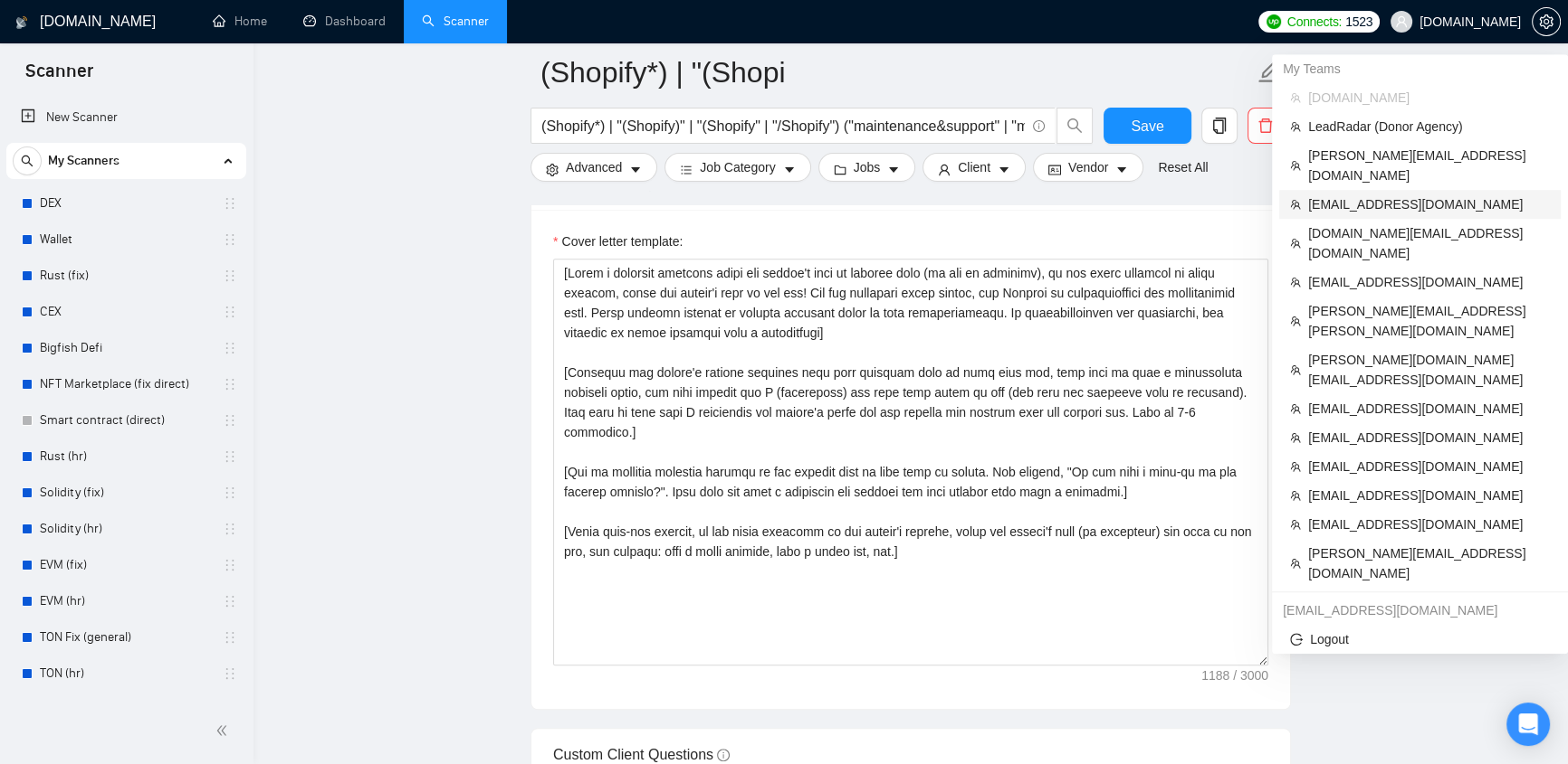
click at [1408, 195] on span "[EMAIL_ADDRESS][DOMAIN_NAME]" at bounding box center [1429, 205] width 242 height 20
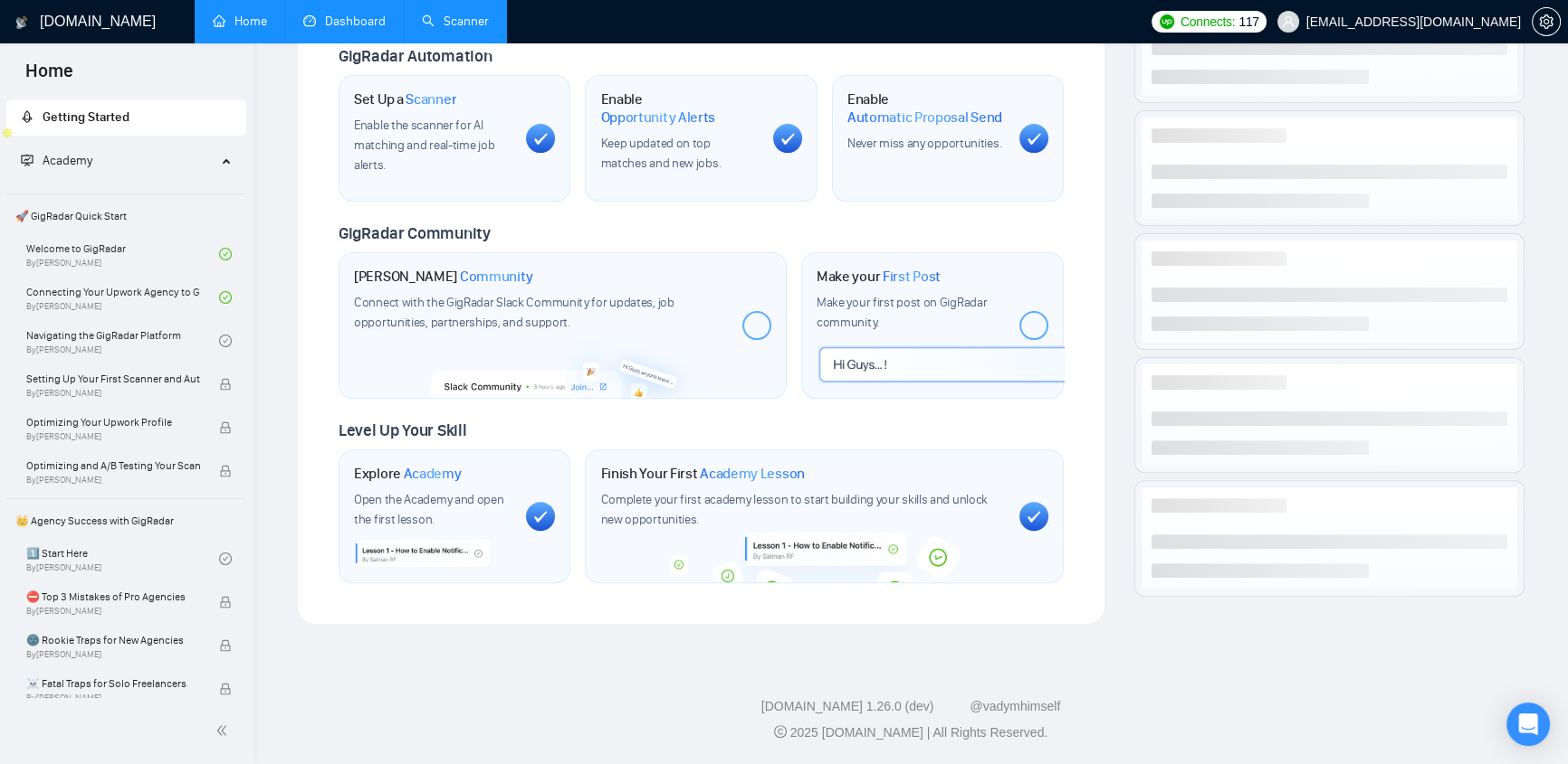
scroll to position [653, 0]
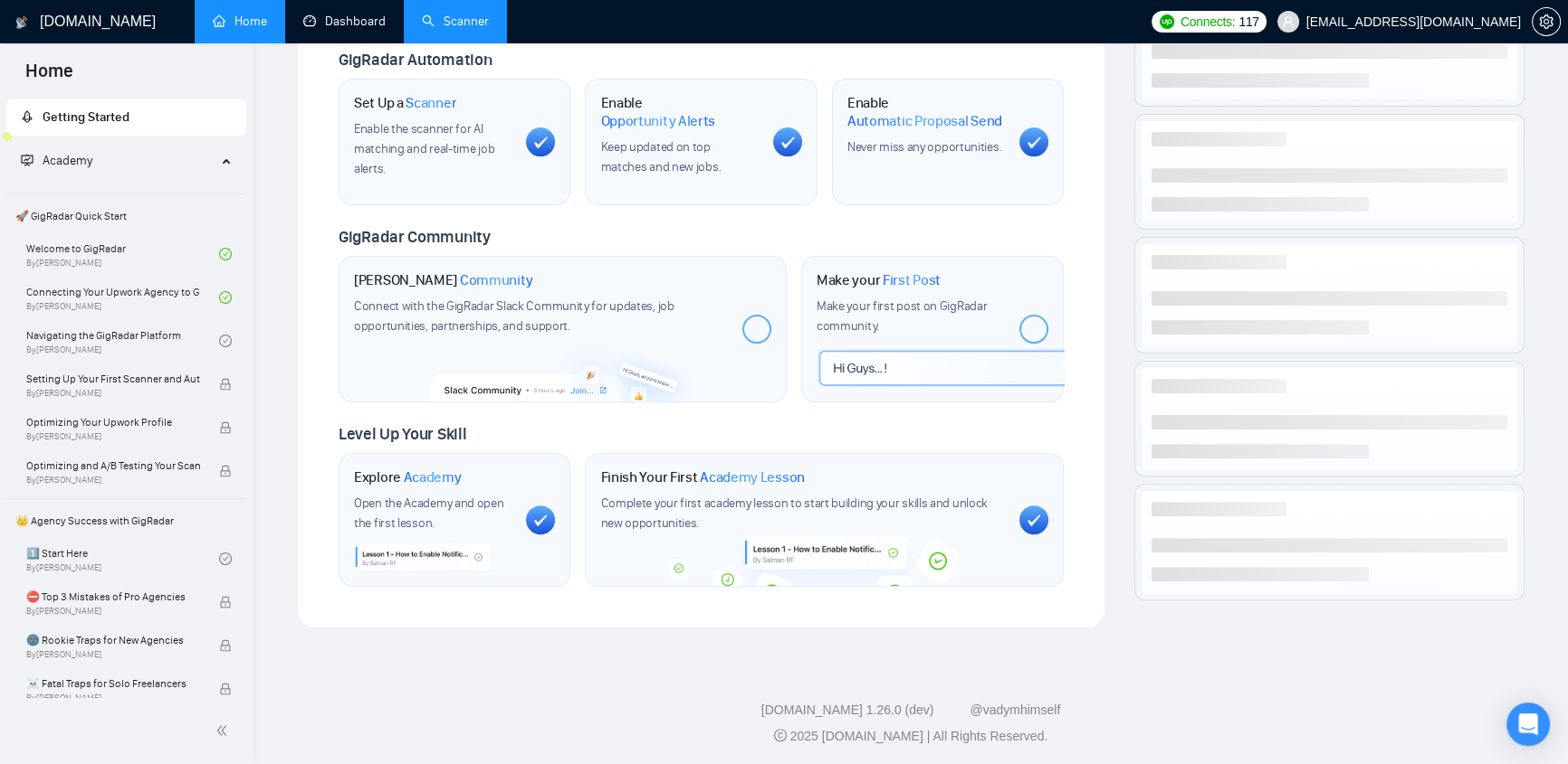
drag, startPoint x: 347, startPoint y: 24, endPoint x: 1070, endPoint y: 136, distance: 731.6
click at [347, 24] on link "Dashboard" at bounding box center [344, 22] width 82 height 16
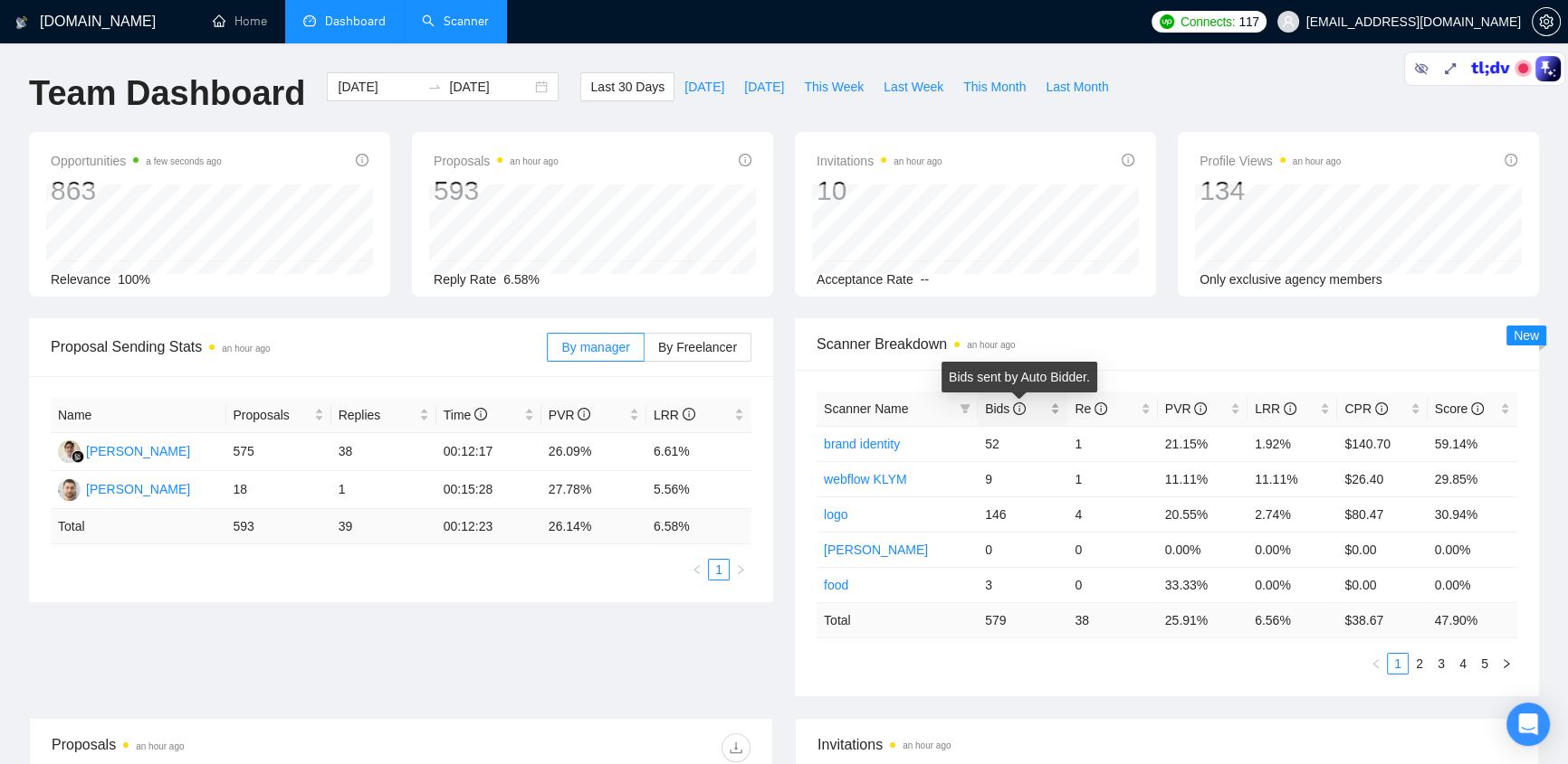
click at [1004, 405] on span "Bids" at bounding box center [1005, 408] width 41 height 15
click at [1016, 413] on icon "info-circle" at bounding box center [1018, 408] width 13 height 13
click at [994, 406] on span "Bids" at bounding box center [1005, 408] width 41 height 15
click at [990, 406] on span "Bids" at bounding box center [1005, 408] width 41 height 15
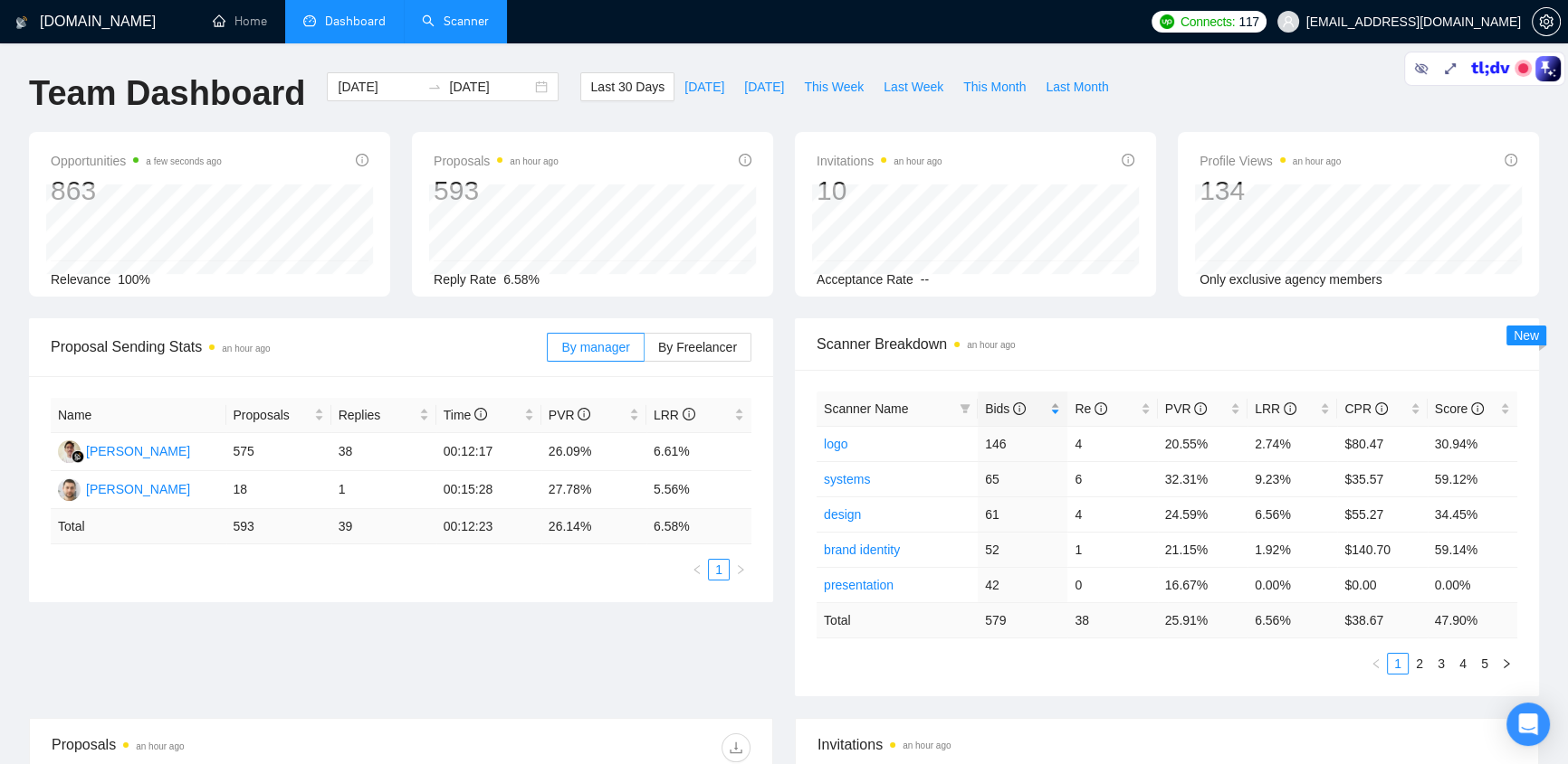
click at [1010, 402] on span "Bids" at bounding box center [1005, 408] width 41 height 15
drag, startPoint x: 1294, startPoint y: 476, endPoint x: 1250, endPoint y: 467, distance: 44.9
click at [1250, 467] on td "11.11%" at bounding box center [1292, 479] width 89 height 35
click at [1057, 672] on ul "1 2 3 4 5" at bounding box center [1166, 664] width 701 height 22
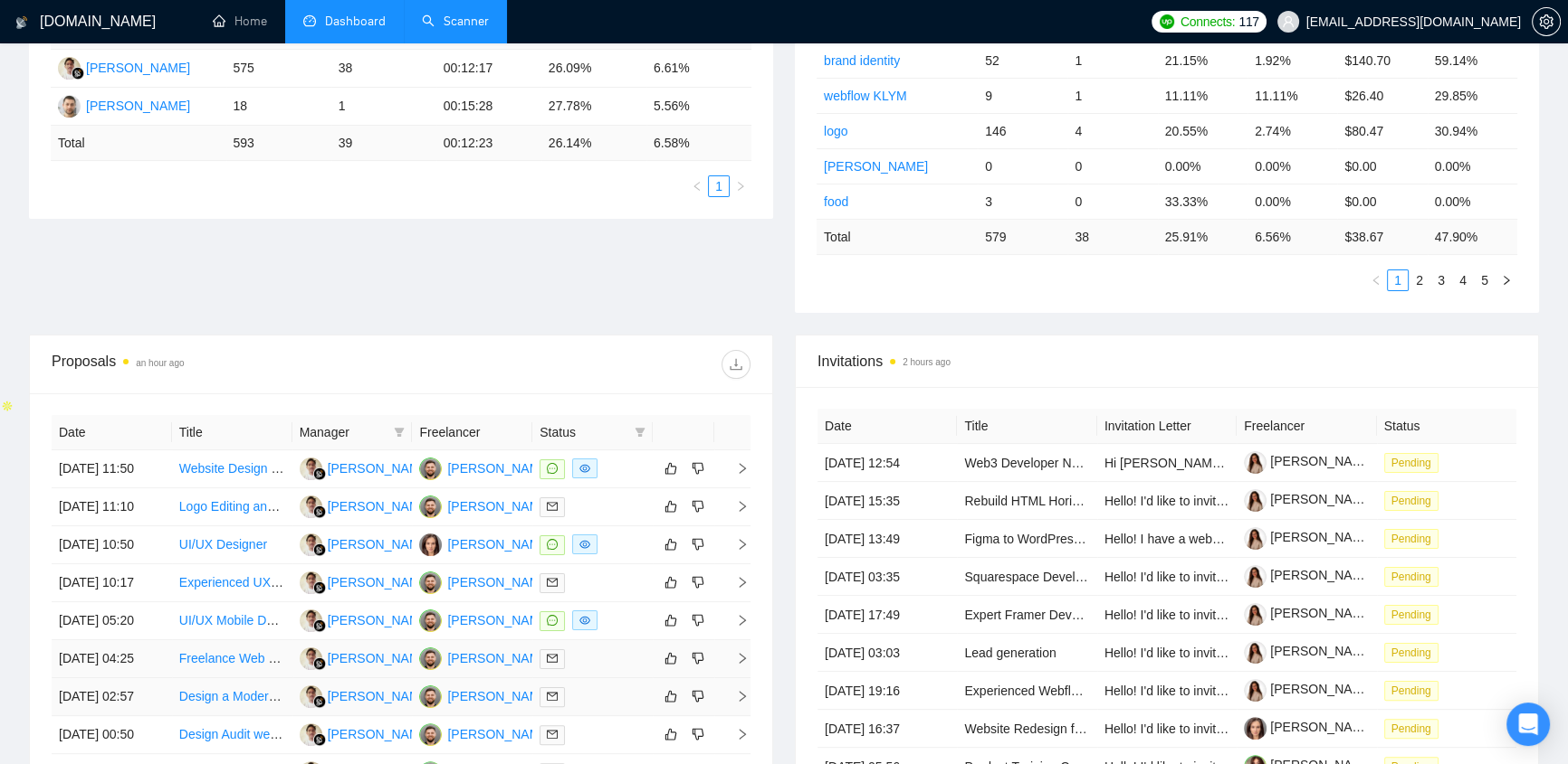
scroll to position [575, 0]
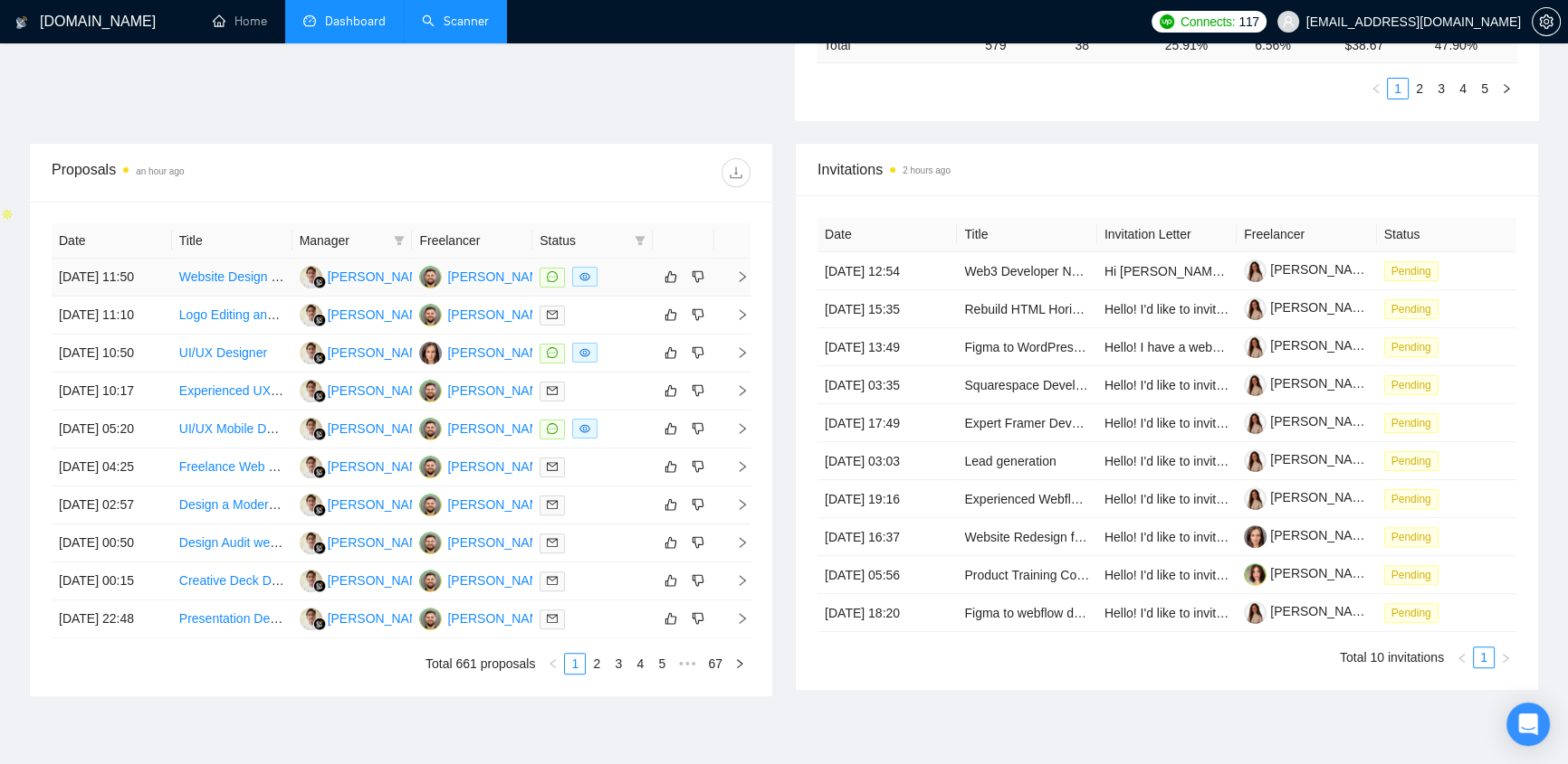
click at [607, 274] on div at bounding box center [592, 276] width 106 height 21
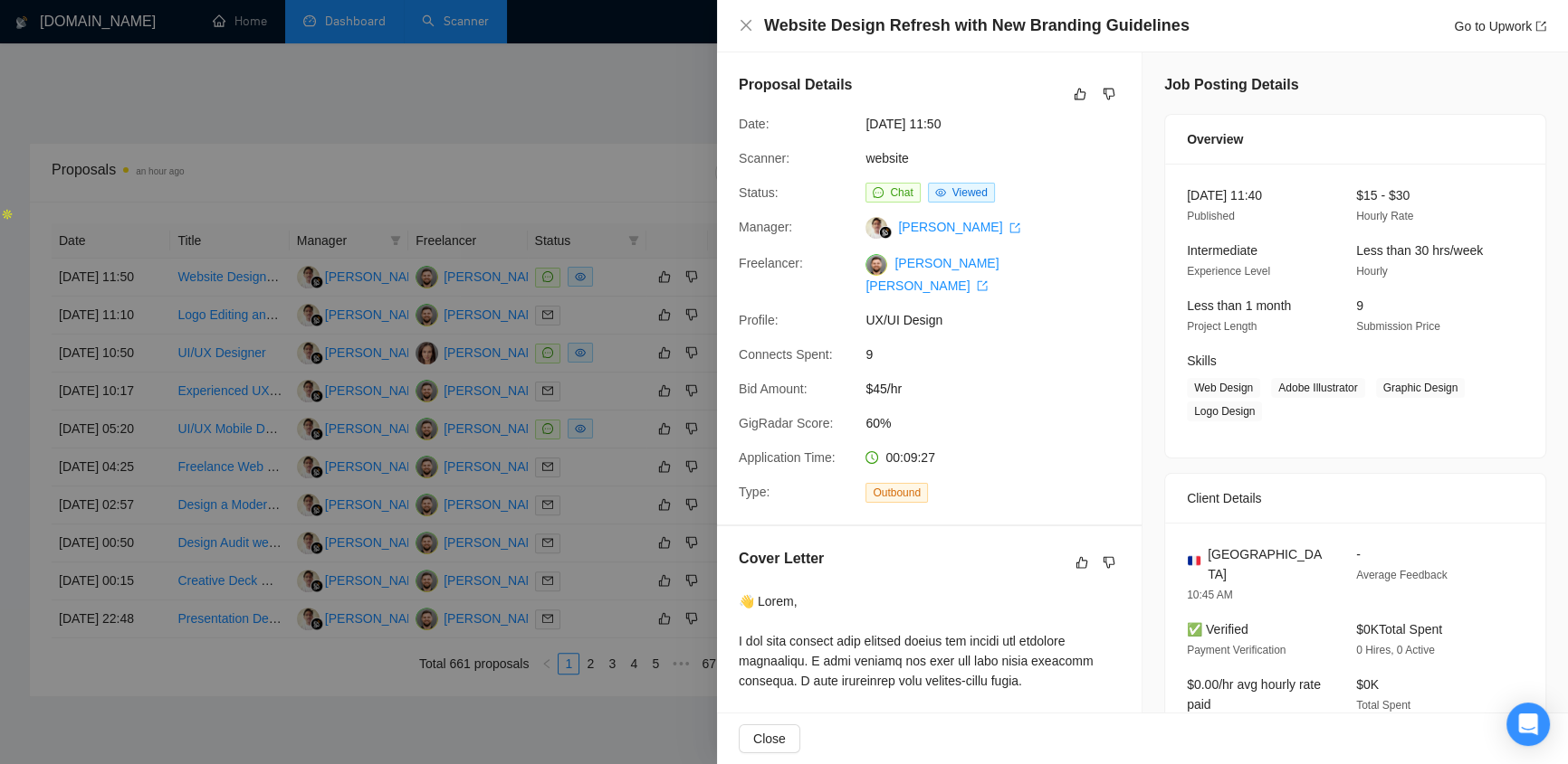
scroll to position [191, 0]
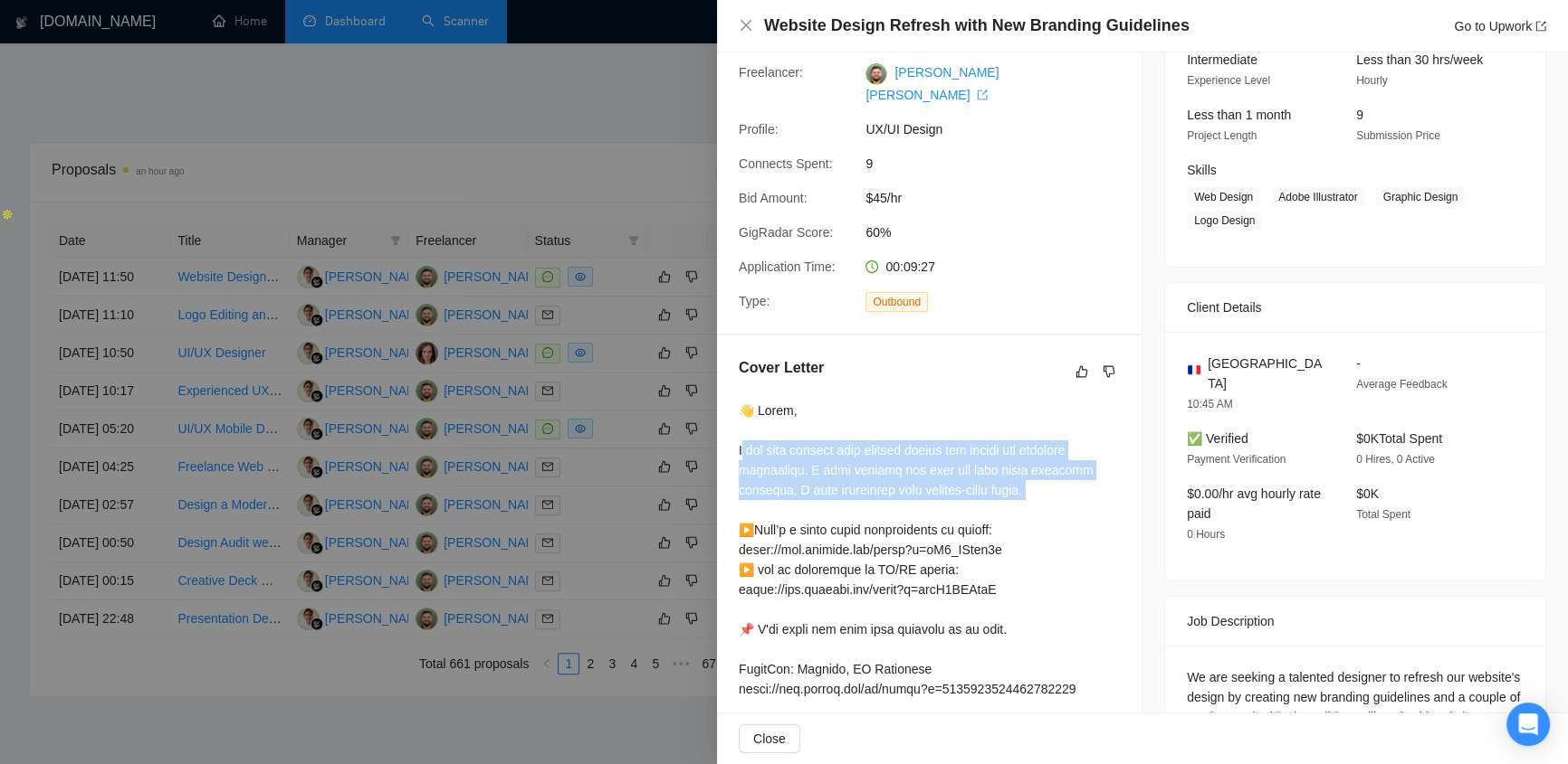
drag, startPoint x: 741, startPoint y: 426, endPoint x: 1117, endPoint y: 483, distance: 380.3
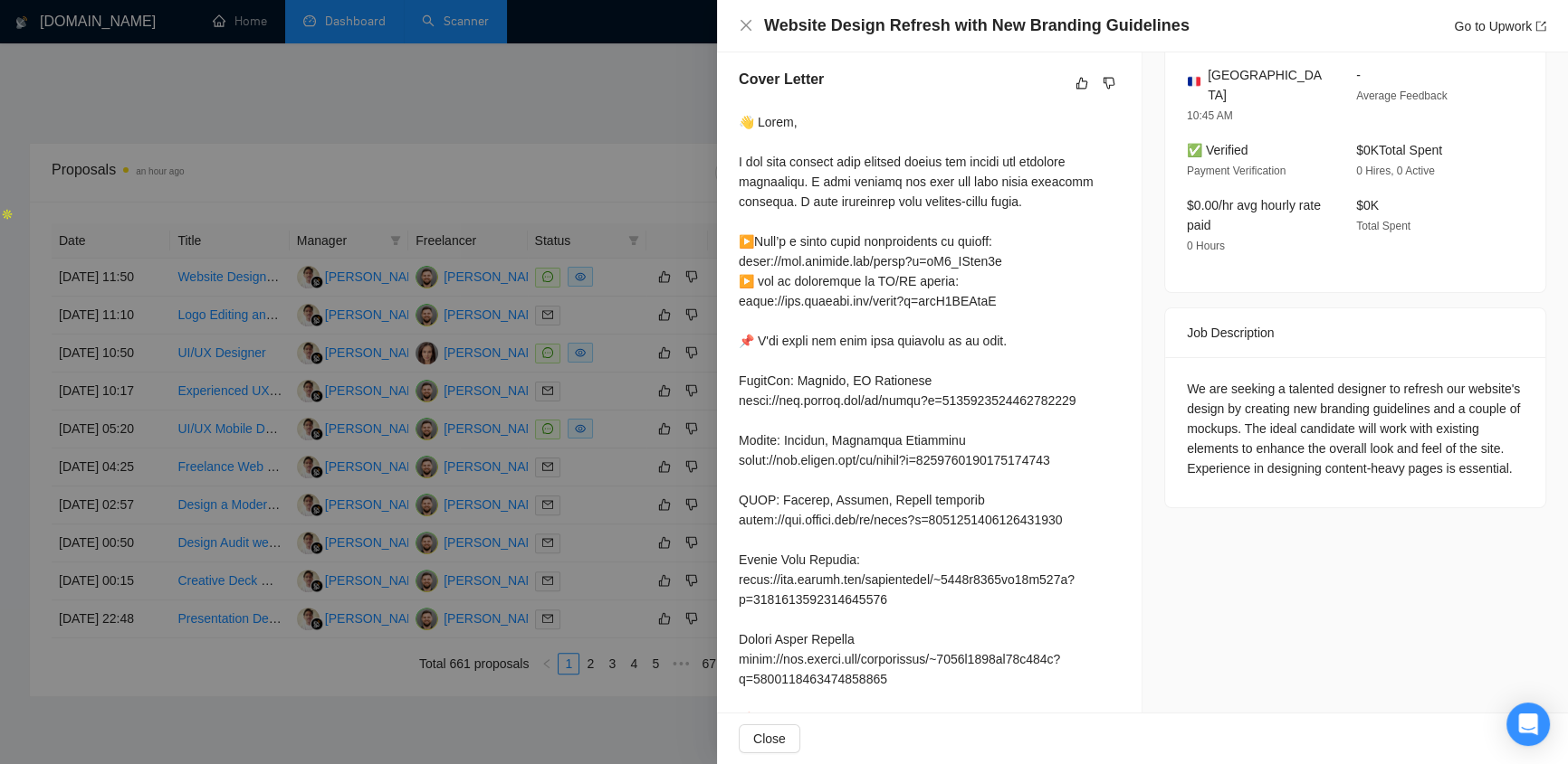
scroll to position [288, 0]
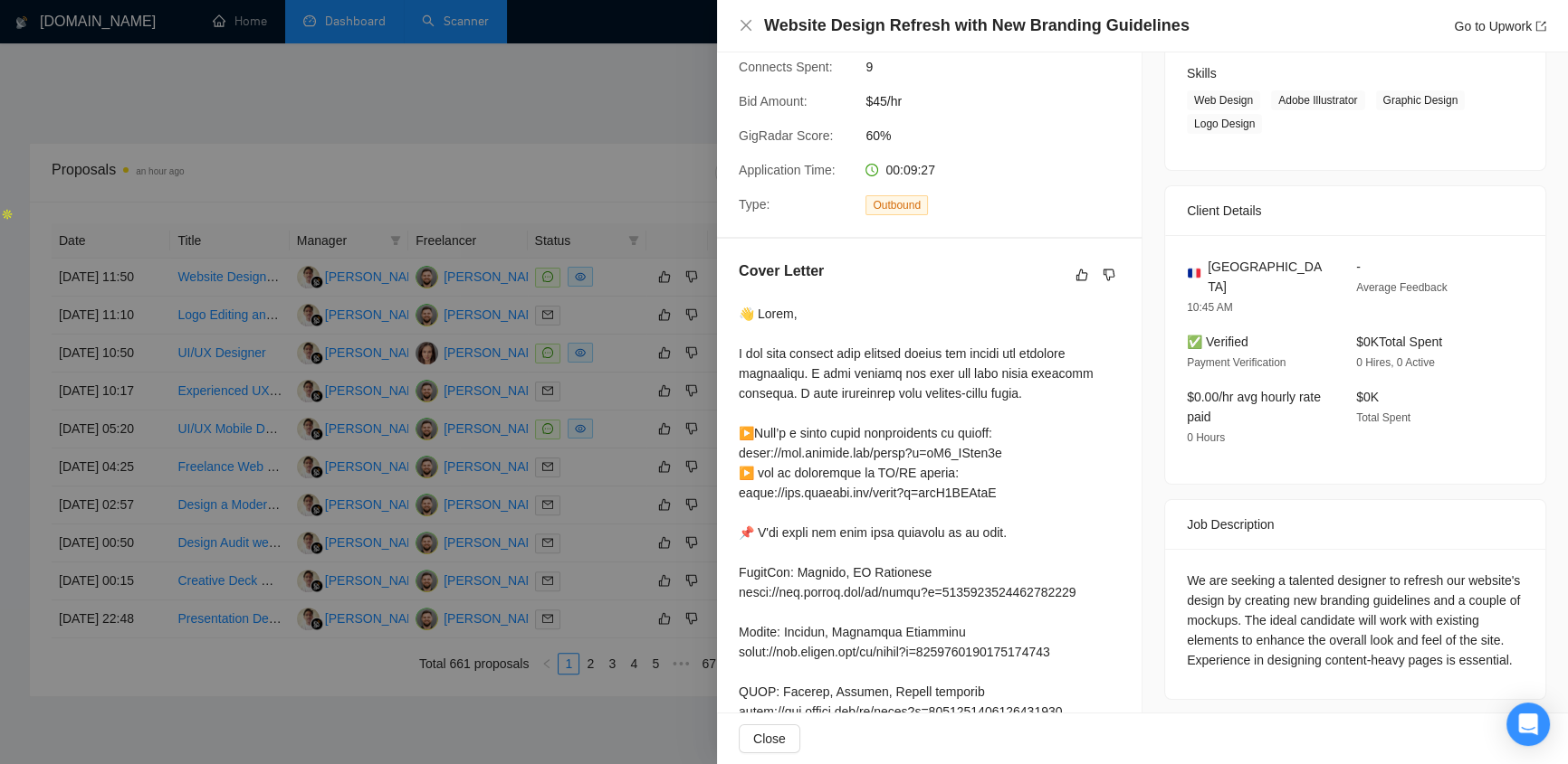
click at [633, 140] on div at bounding box center [784, 382] width 1568 height 764
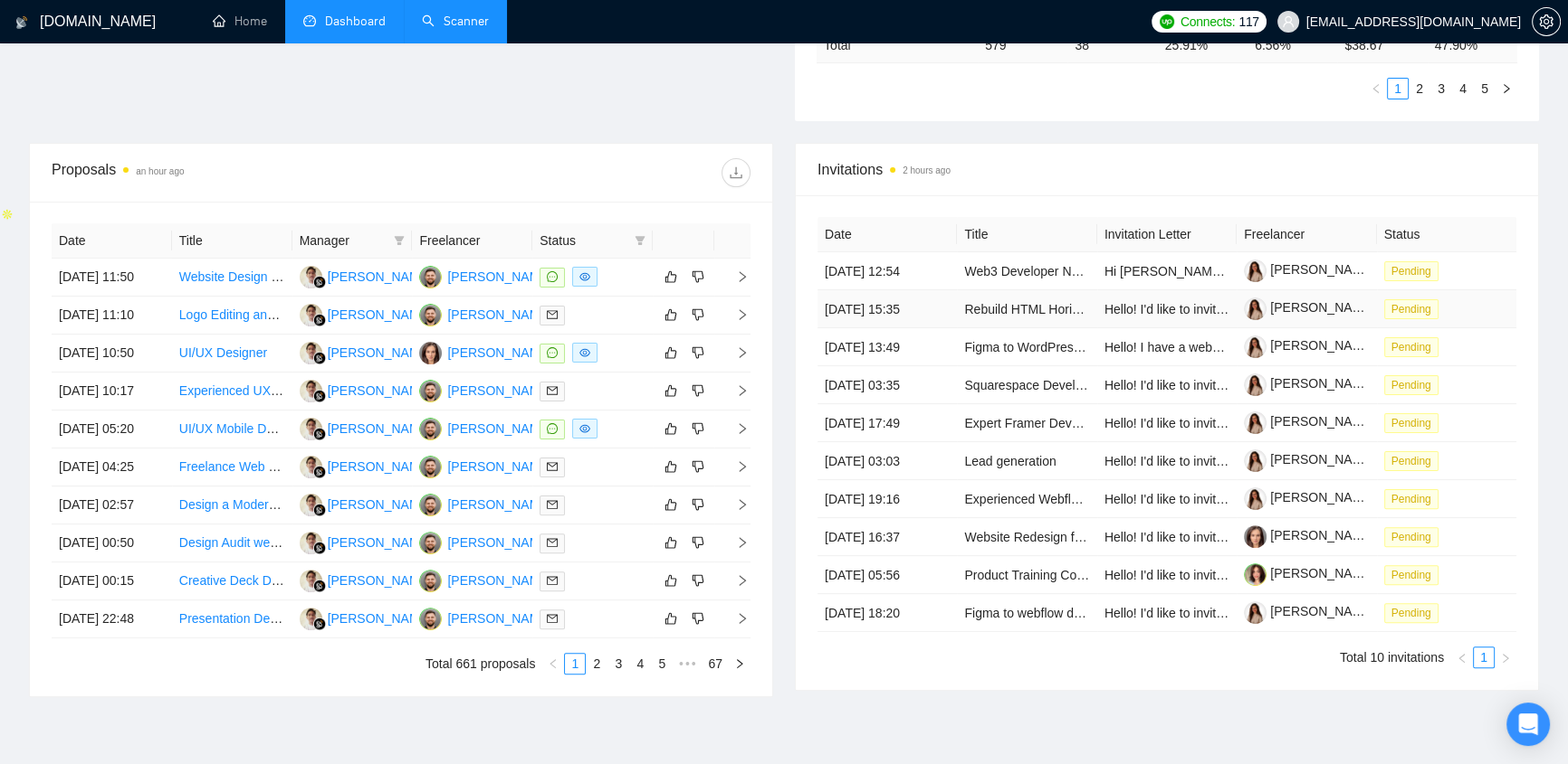
scroll to position [0, 0]
